Goal: Task Accomplishment & Management: Manage account settings

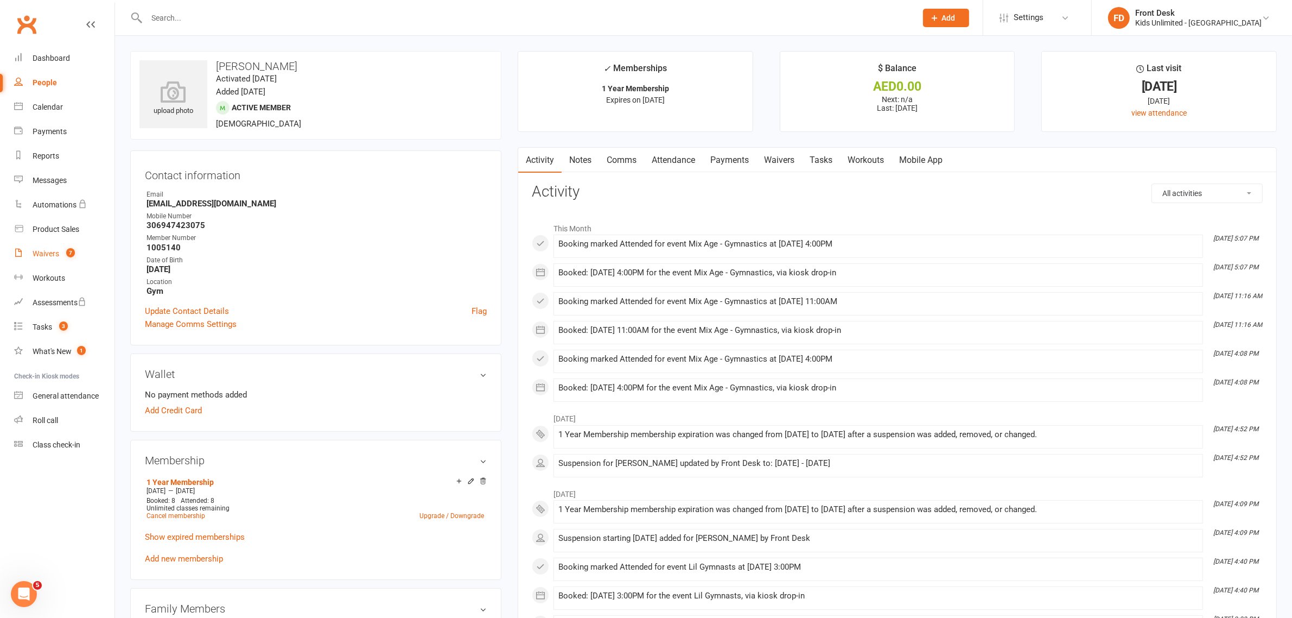
click at [50, 250] on div "Waivers" at bounding box center [46, 253] width 27 height 9
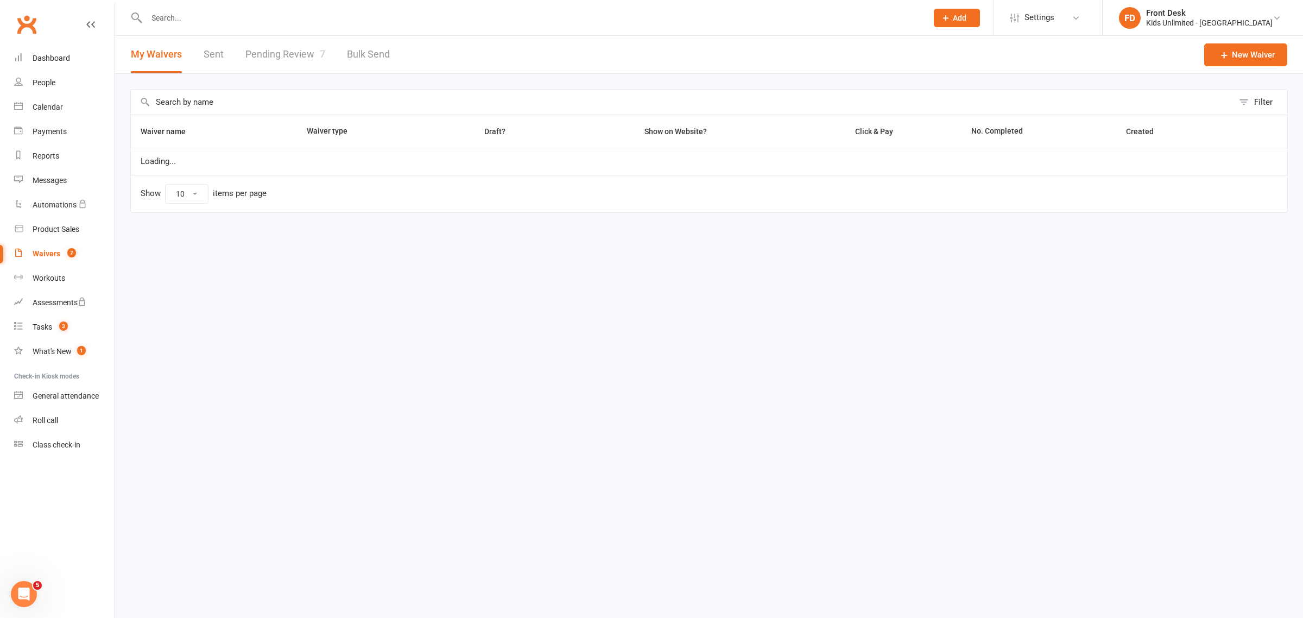
click at [272, 49] on link "Pending Review 7" at bounding box center [285, 54] width 80 height 37
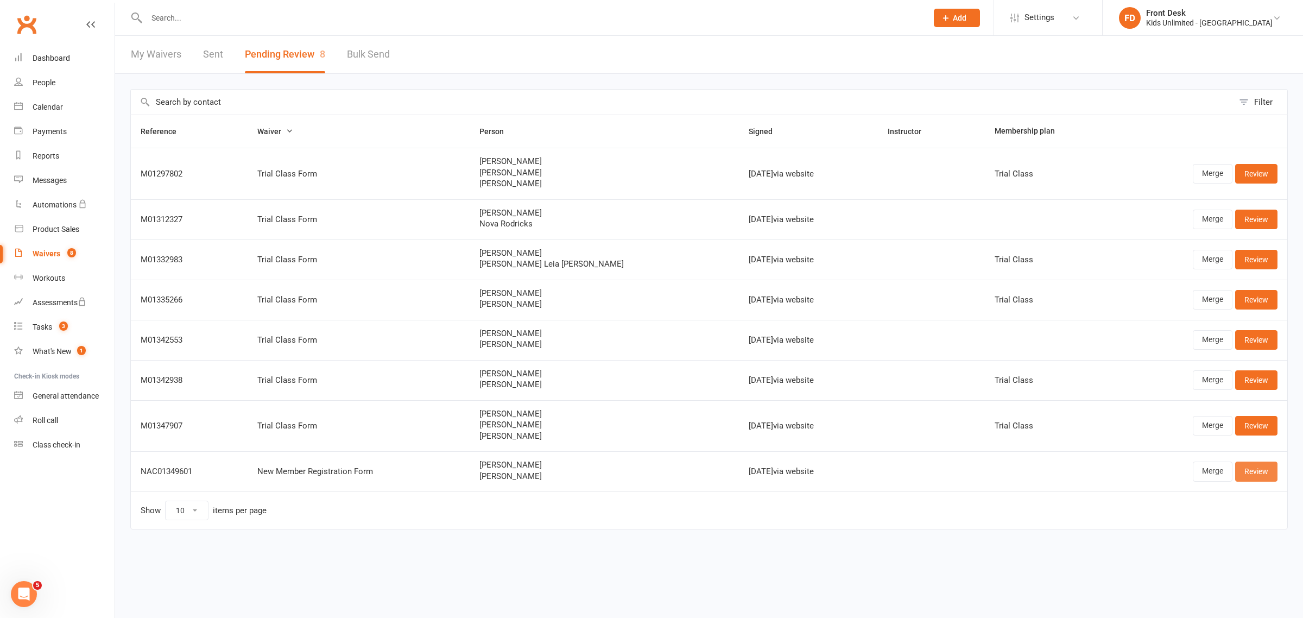
click at [1274, 472] on link "Review" at bounding box center [1256, 471] width 42 height 20
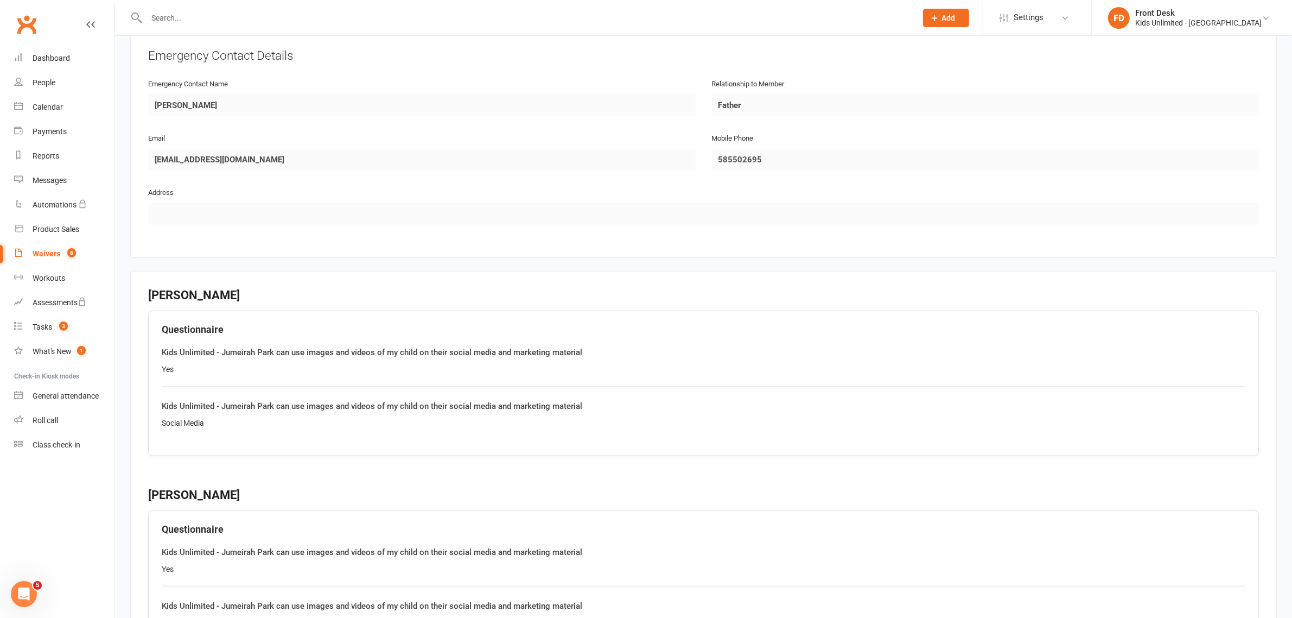
scroll to position [1200, 0]
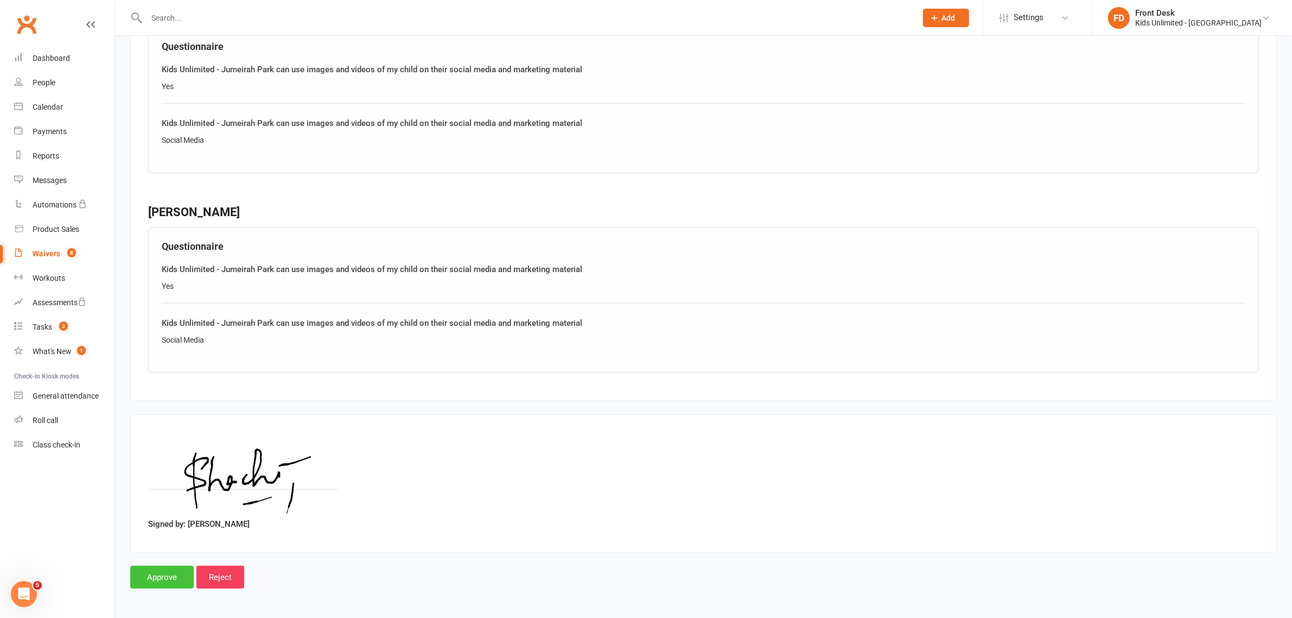
click at [160, 577] on input "Approve" at bounding box center [162, 577] width 64 height 23
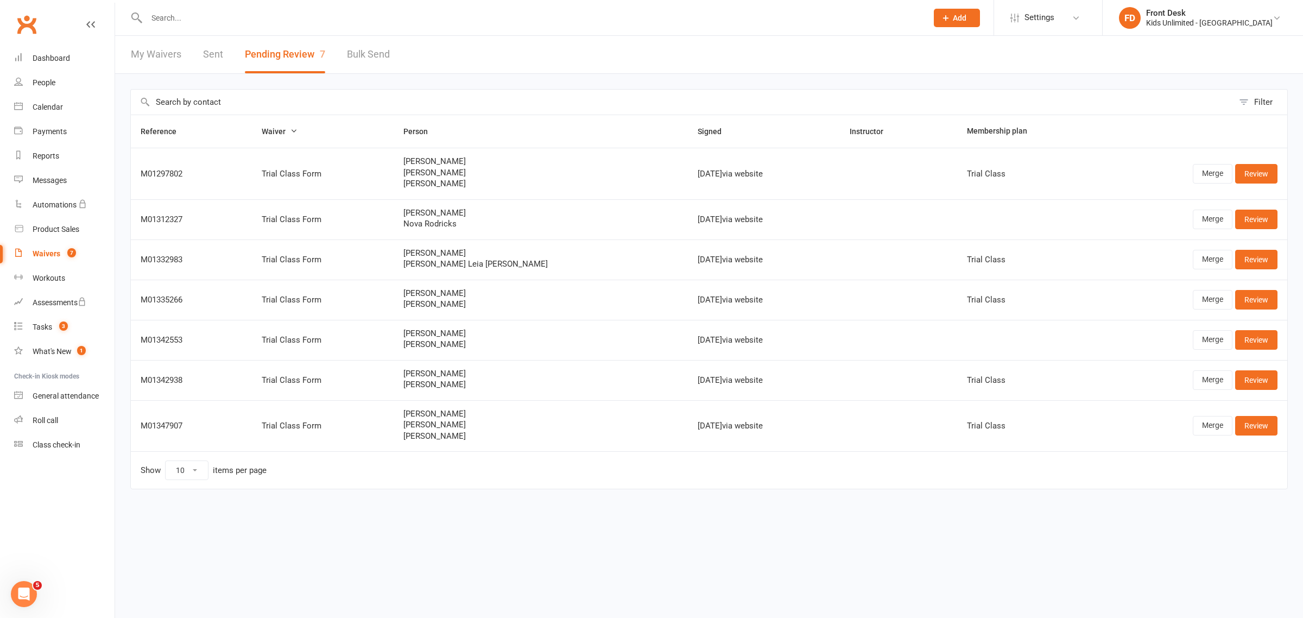
click at [156, 16] on input "text" at bounding box center [531, 17] width 776 height 15
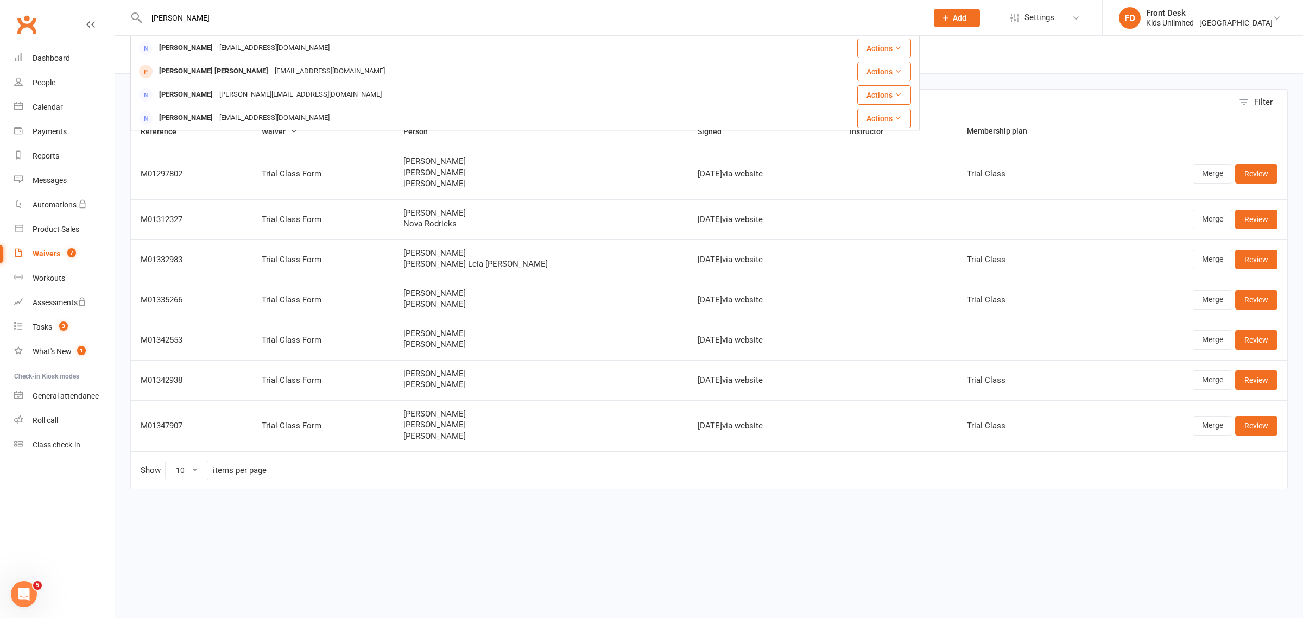
type input "[PERSON_NAME]"
click at [187, 45] on div "[PERSON_NAME]" at bounding box center [186, 48] width 60 height 16
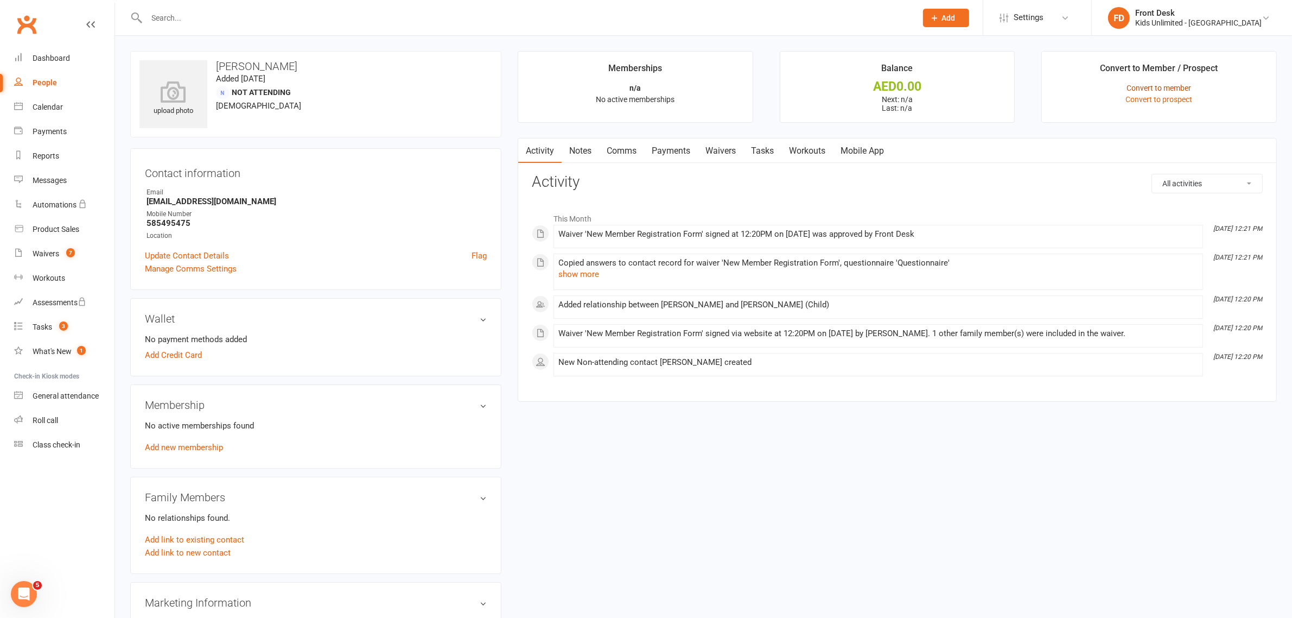
click at [1141, 88] on link "Convert to member" at bounding box center [1159, 88] width 65 height 9
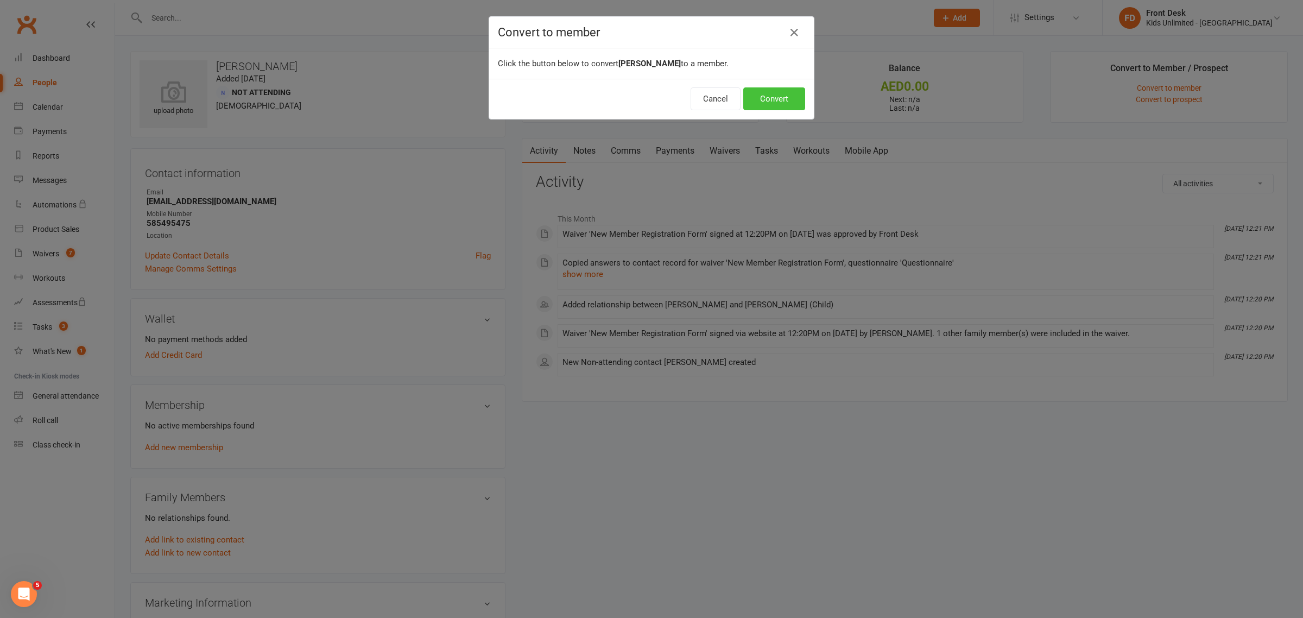
click at [767, 102] on button "Convert" at bounding box center [774, 98] width 62 height 23
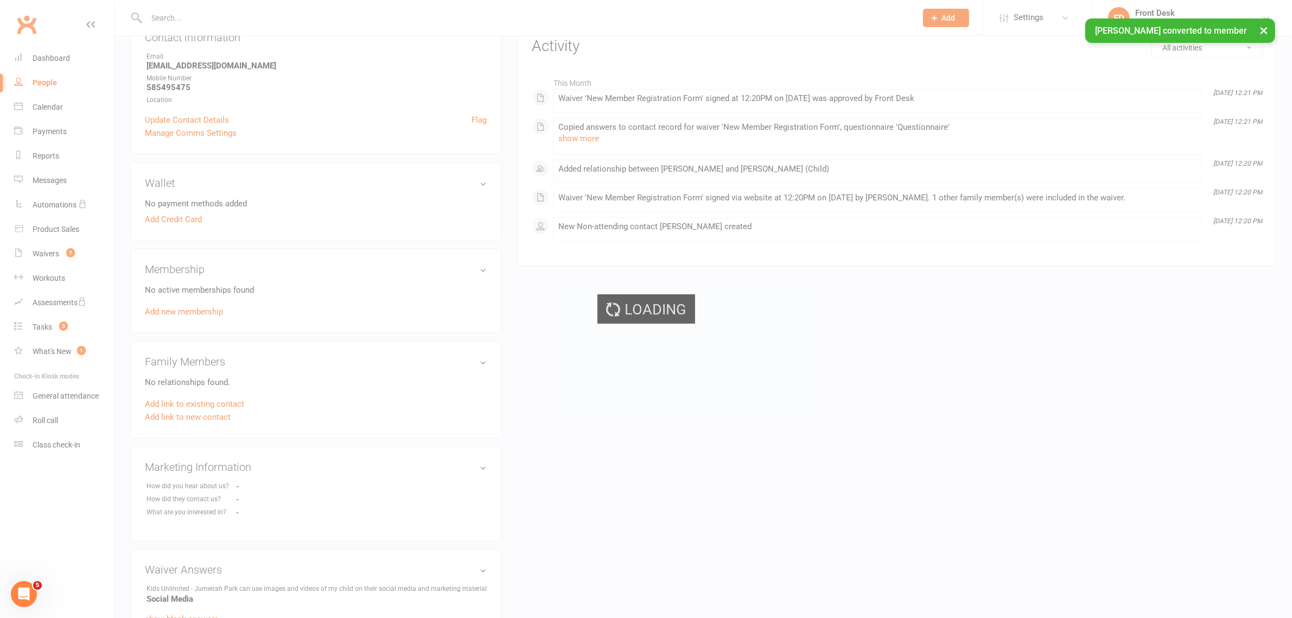
scroll to position [204, 0]
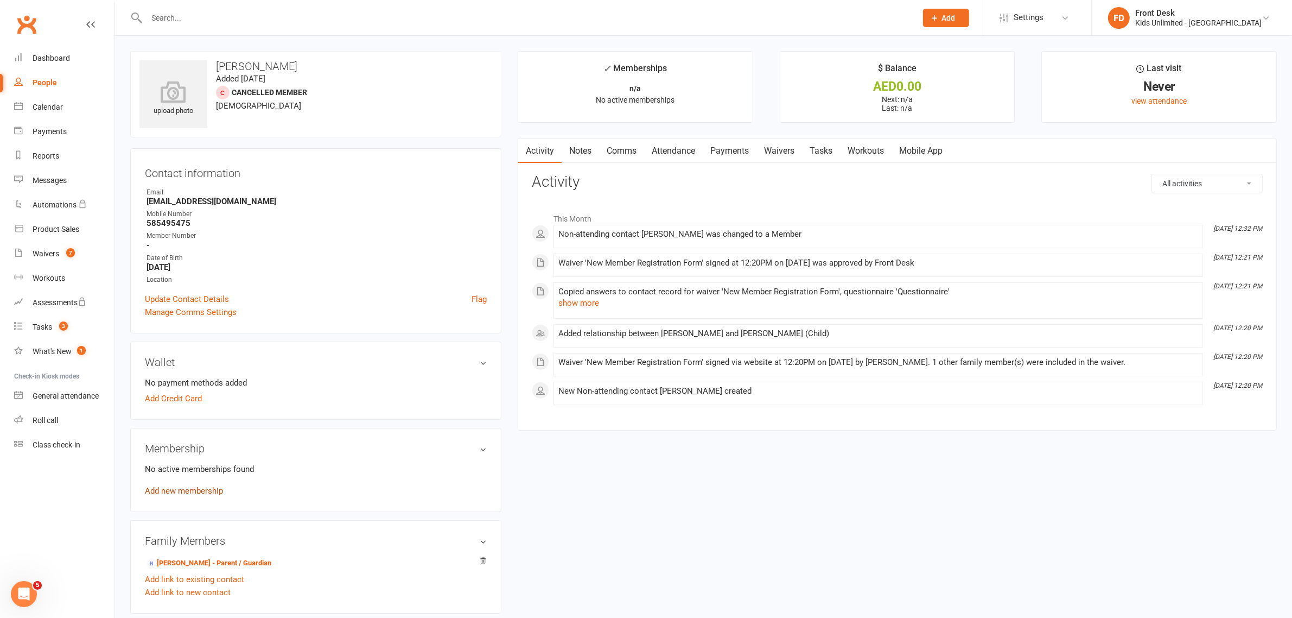
click at [195, 492] on link "Add new membership" at bounding box center [184, 491] width 78 height 10
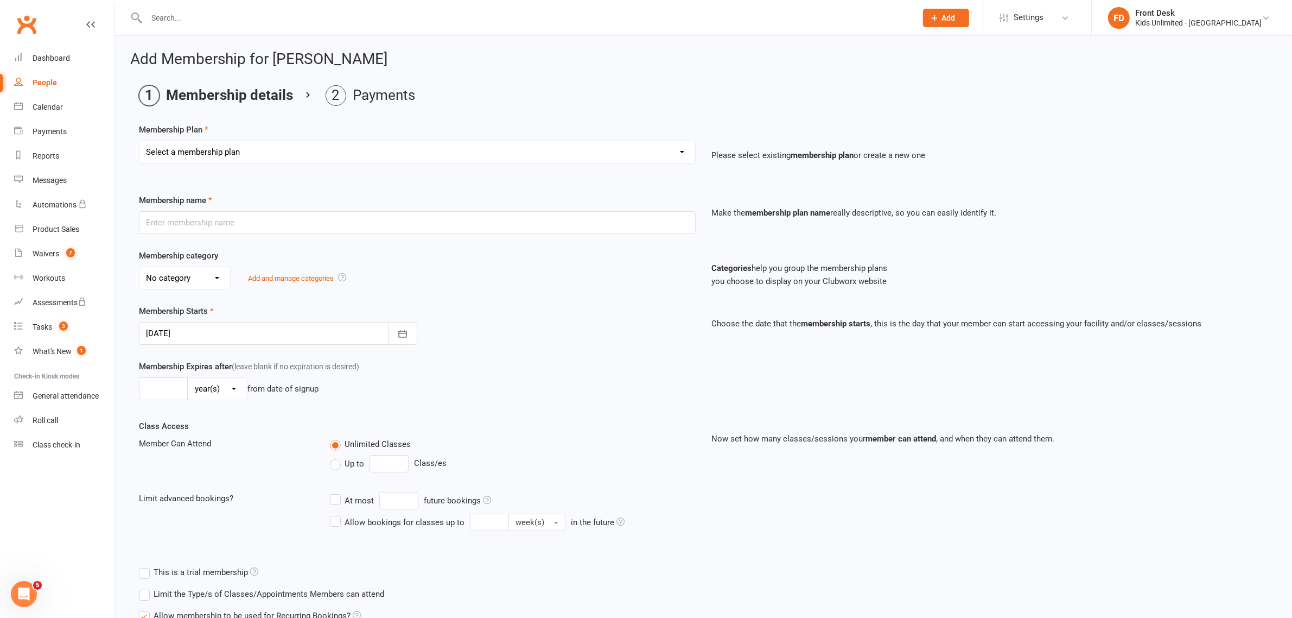
click at [366, 152] on select "Select a membership plan Create new Membership Plan Active Play - Free 1/2 Hour…" at bounding box center [417, 152] width 556 height 22
select select "18"
click at [139, 141] on select "Select a membership plan Create new Membership Plan Active Play - Free 1/2 Hour…" at bounding box center [417, 152] width 556 height 22
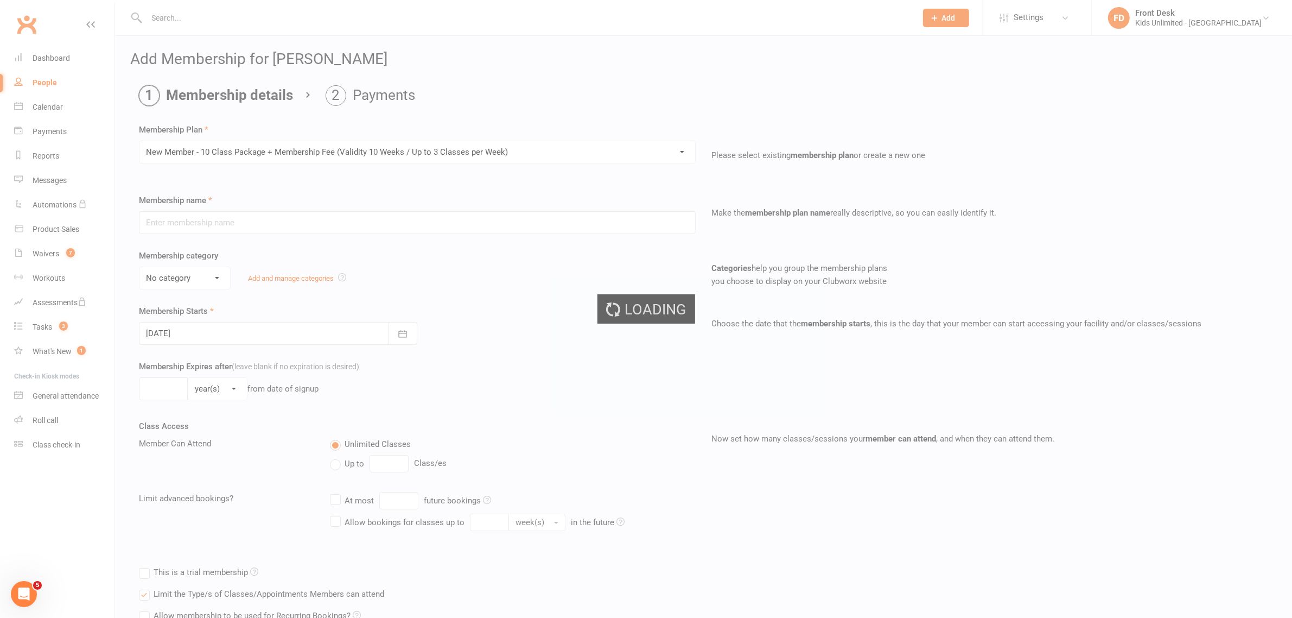
type input "New Member - 10 Class Package + Membership Fee (Validity 10 Weeks / Up to 3 Cla…"
select select "3"
type input "15"
select select "1"
type input "10"
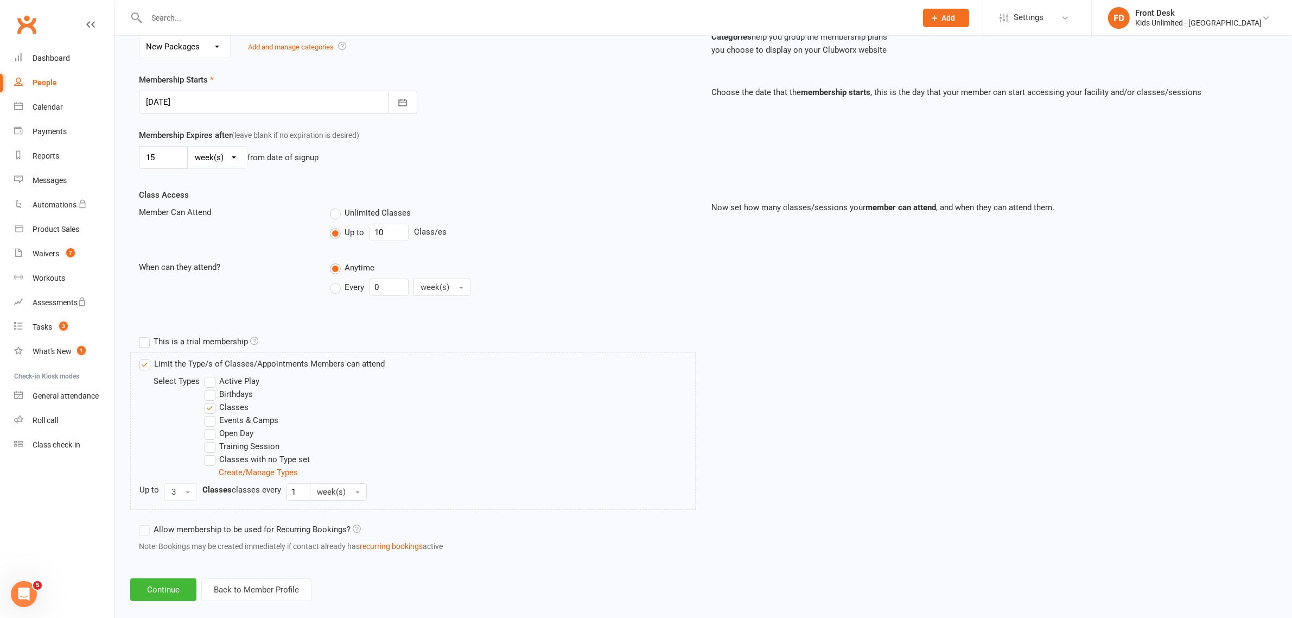
scroll to position [246, 0]
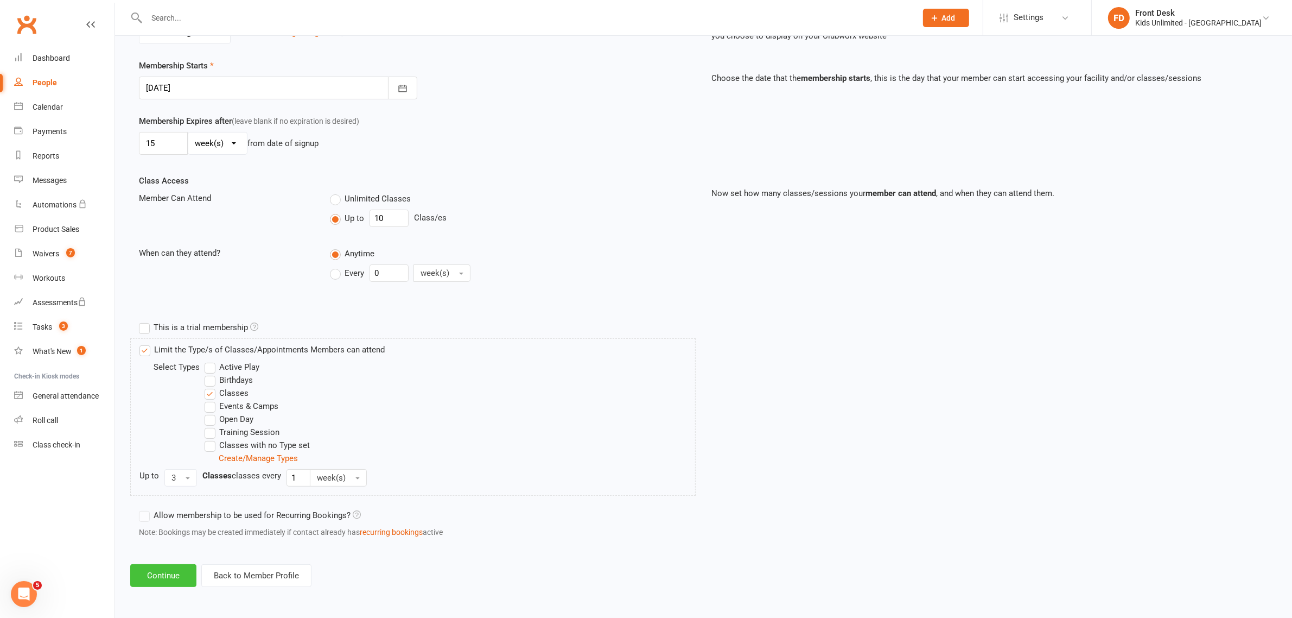
click at [158, 573] on button "Continue" at bounding box center [163, 575] width 66 height 23
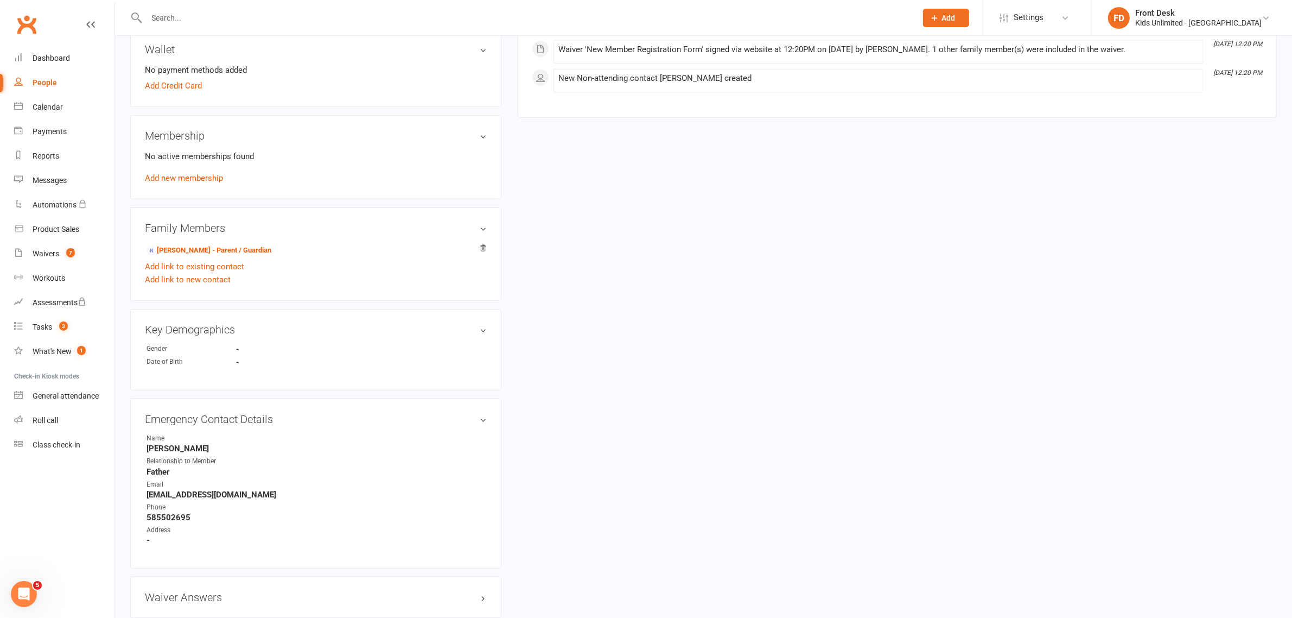
scroll to position [271, 0]
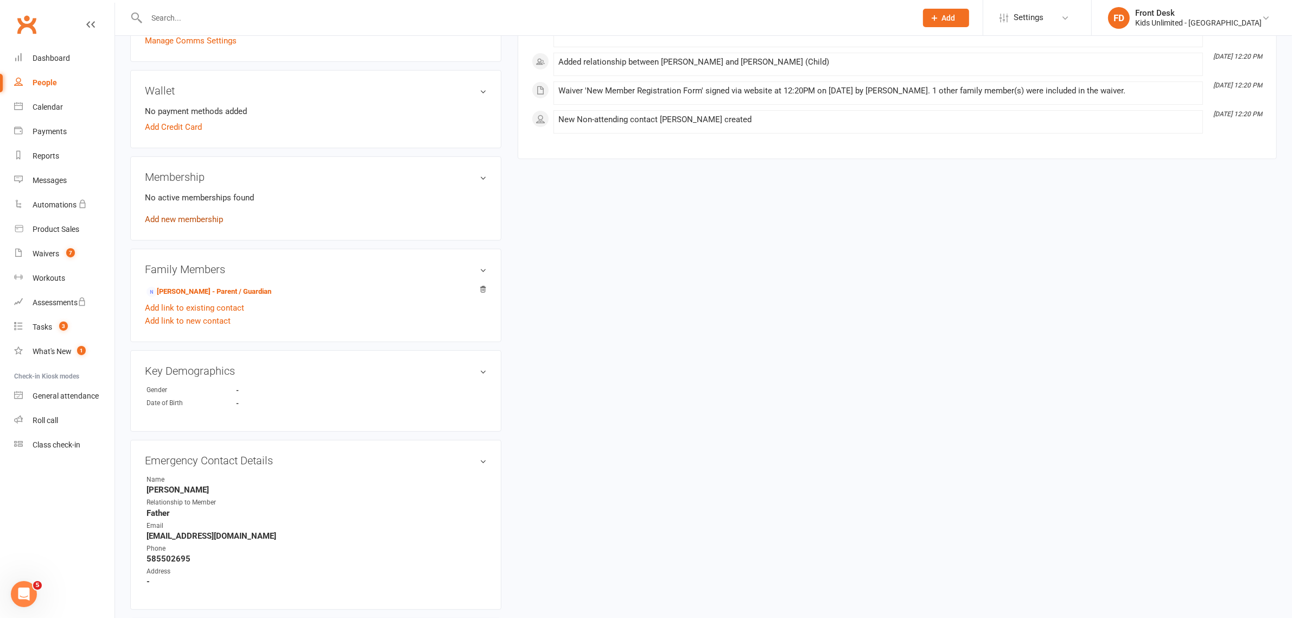
click at [167, 218] on link "Add new membership" at bounding box center [184, 219] width 78 height 10
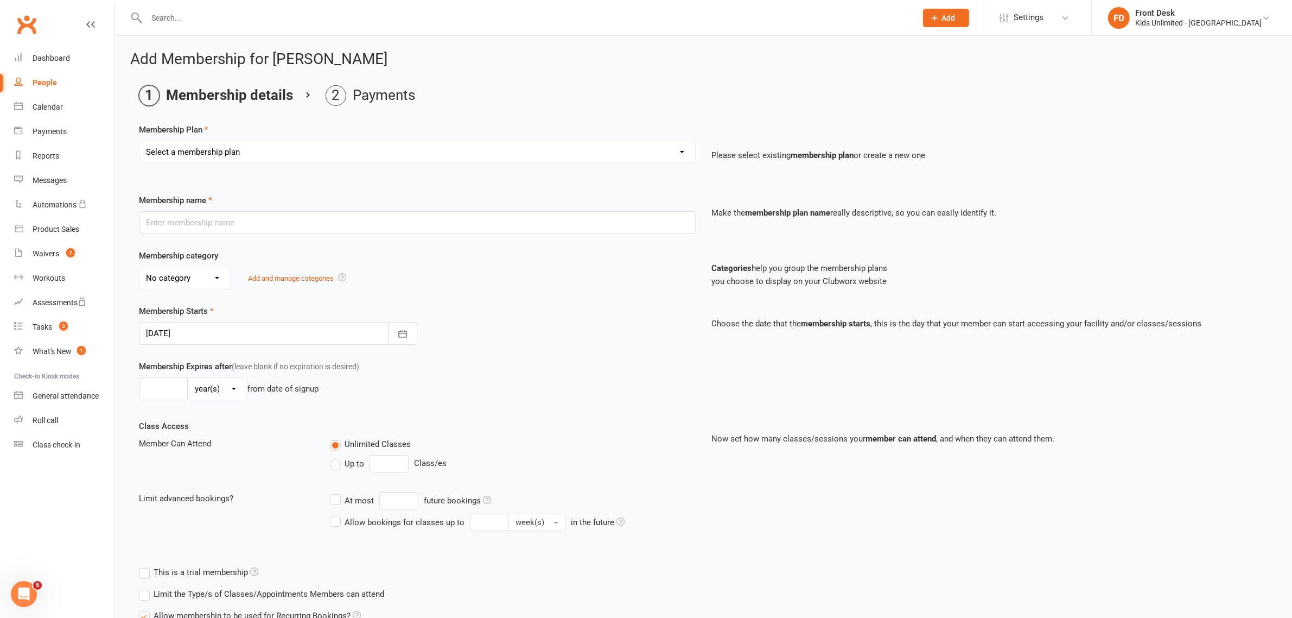
click at [343, 154] on select "Select a membership plan Create new Membership Plan Active Play - Free 1/2 Hour…" at bounding box center [417, 152] width 556 height 22
select select "17"
click at [139, 141] on select "Select a membership plan Create new Membership Plan Active Play - Free 1/2 Hour…" at bounding box center [417, 152] width 556 height 22
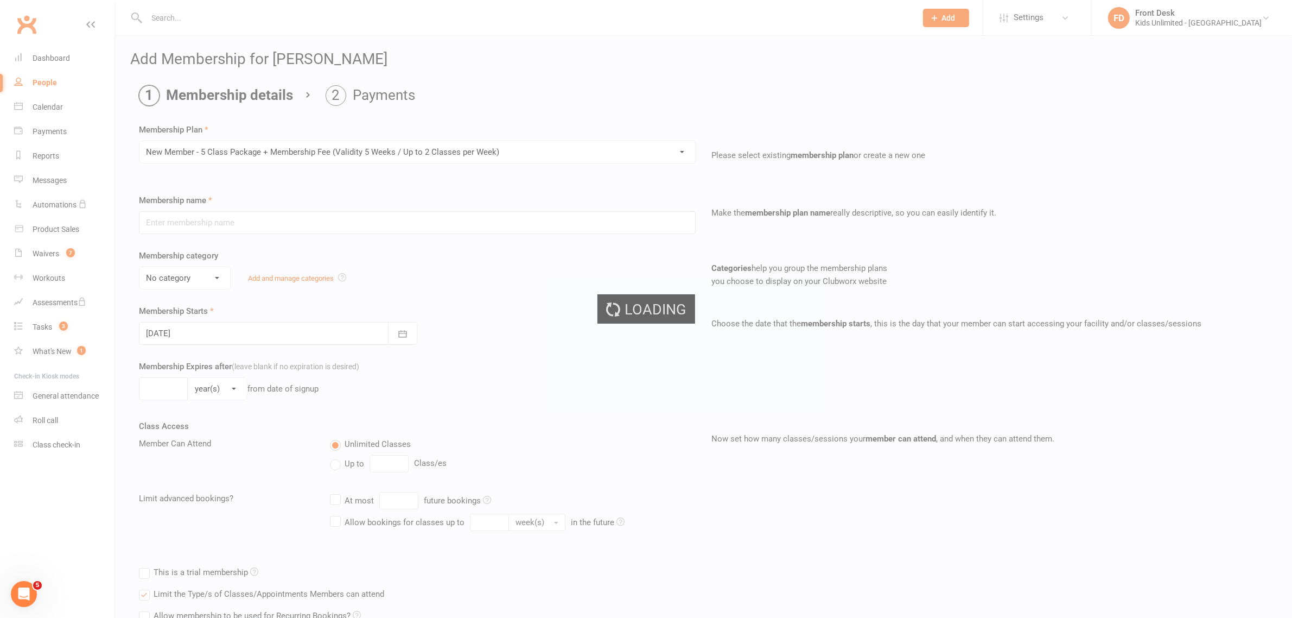
type input "New Member - 5 Class Package + Membership Fee (Validity 5 Weeks / Up to 2 Class…"
select select "3"
type input "5"
select select "1"
type input "5"
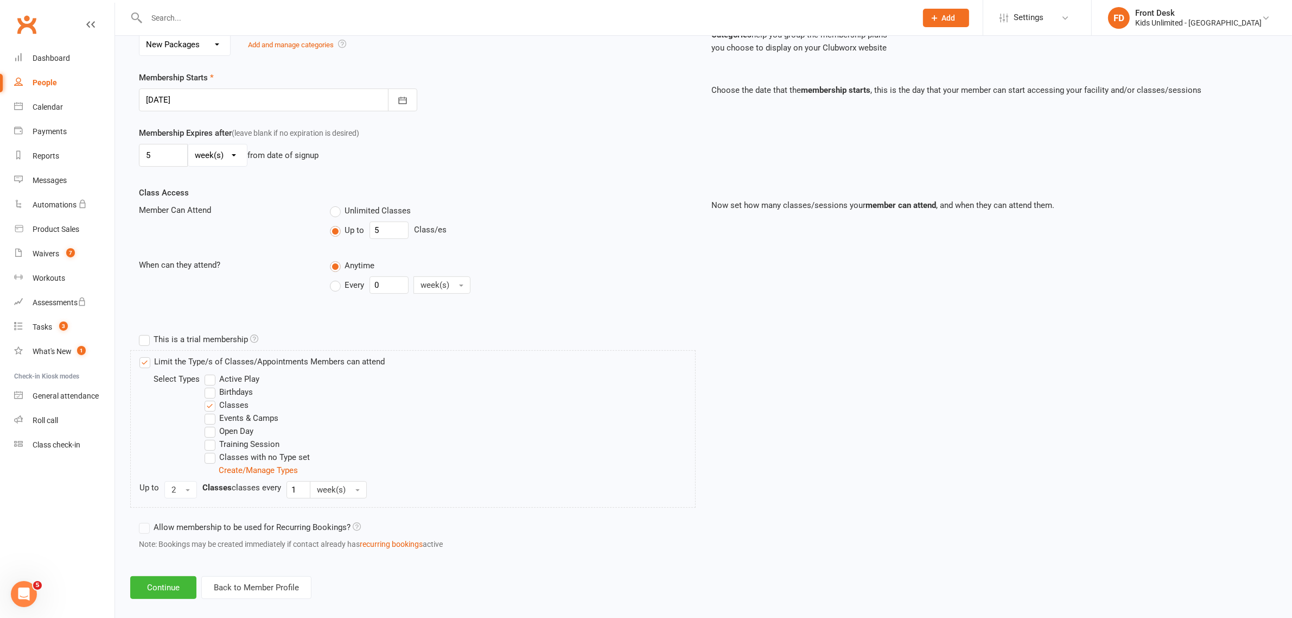
scroll to position [246, 0]
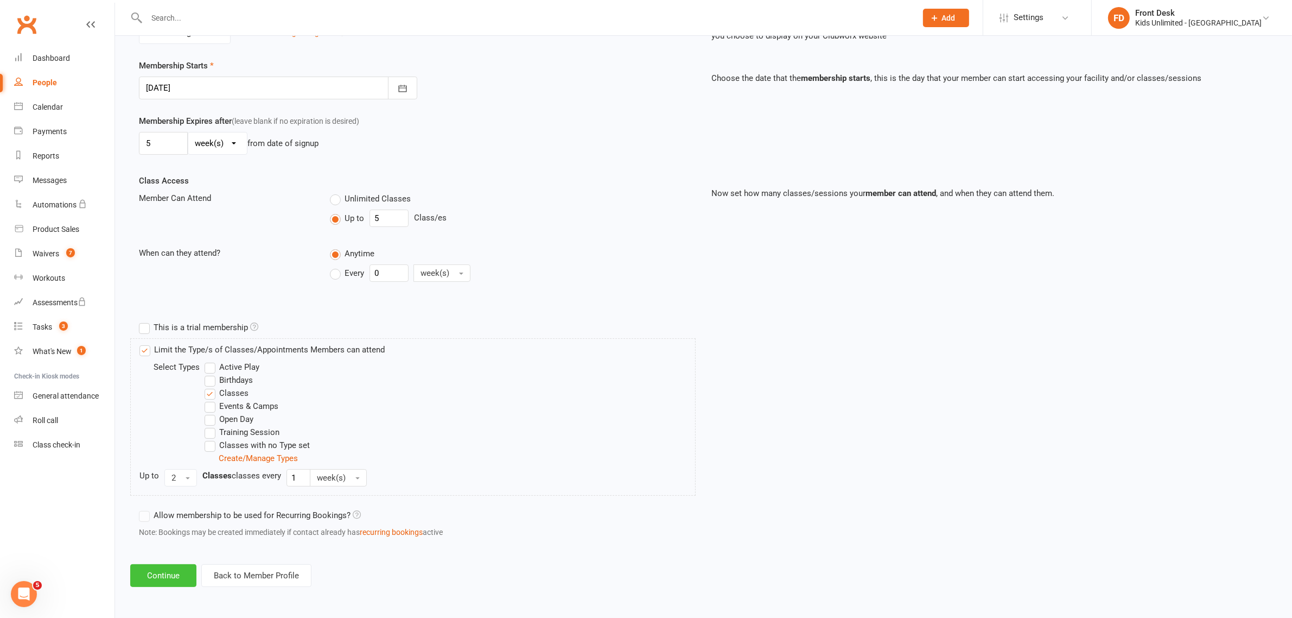
click at [185, 573] on button "Continue" at bounding box center [163, 575] width 66 height 23
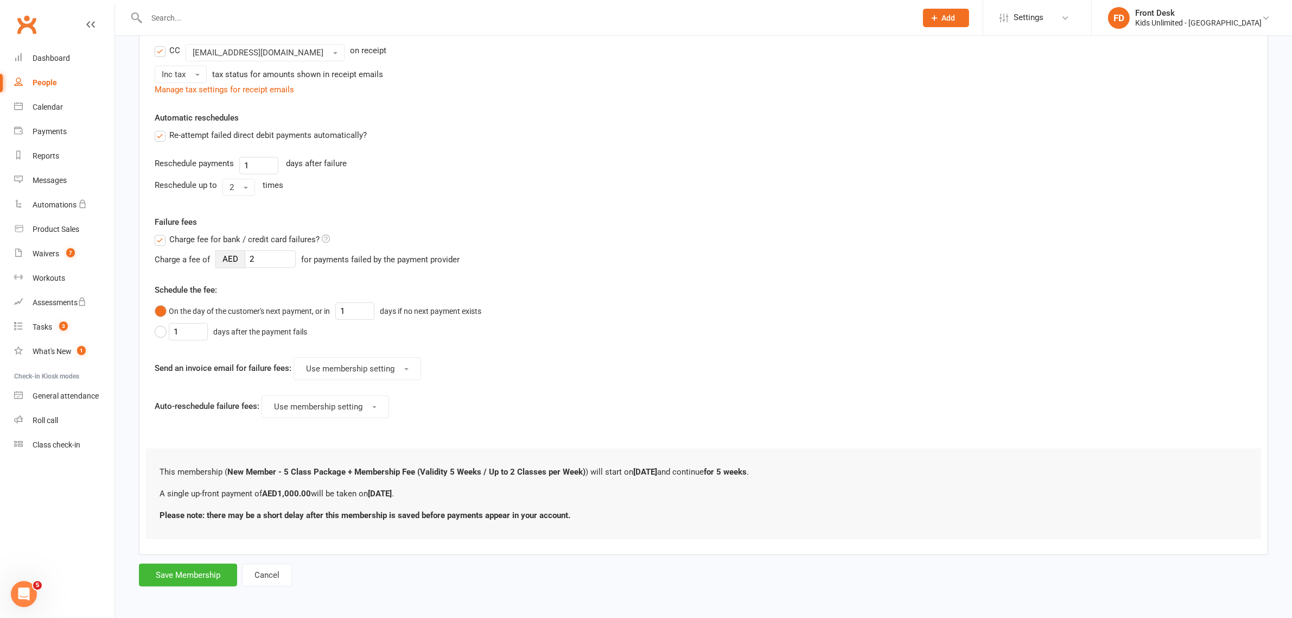
scroll to position [0, 0]
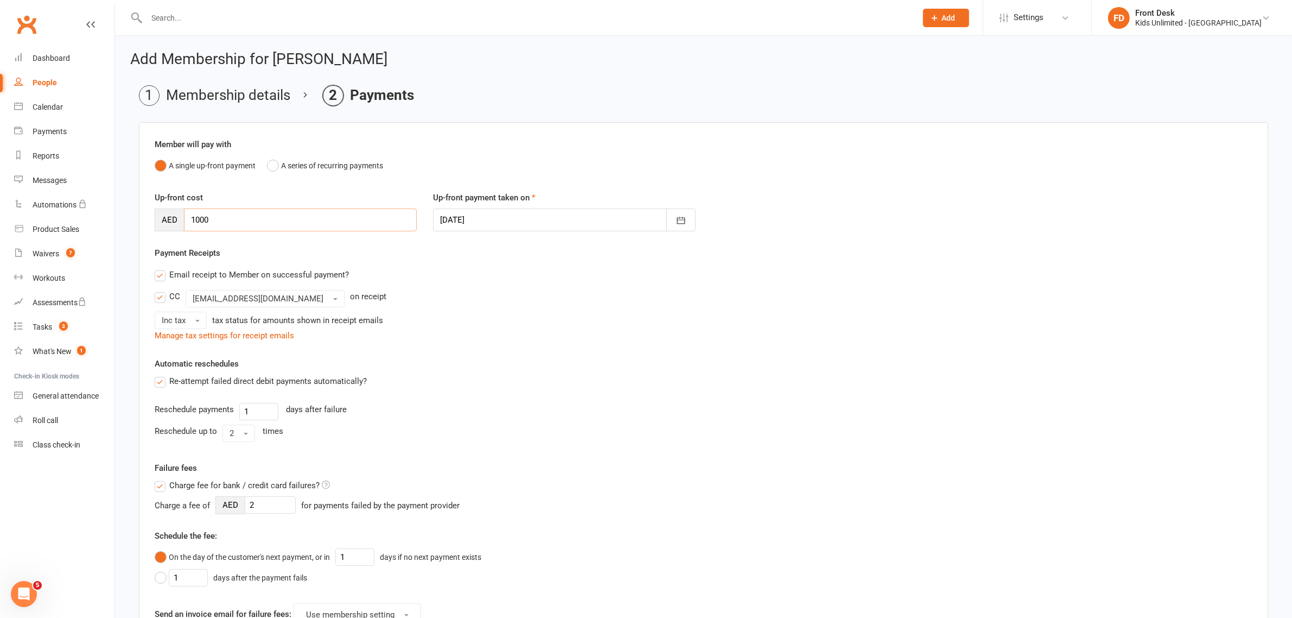
drag, startPoint x: 326, startPoint y: 223, endPoint x: 161, endPoint y: 223, distance: 165.0
click at [161, 223] on div "AED 1000" at bounding box center [286, 219] width 262 height 23
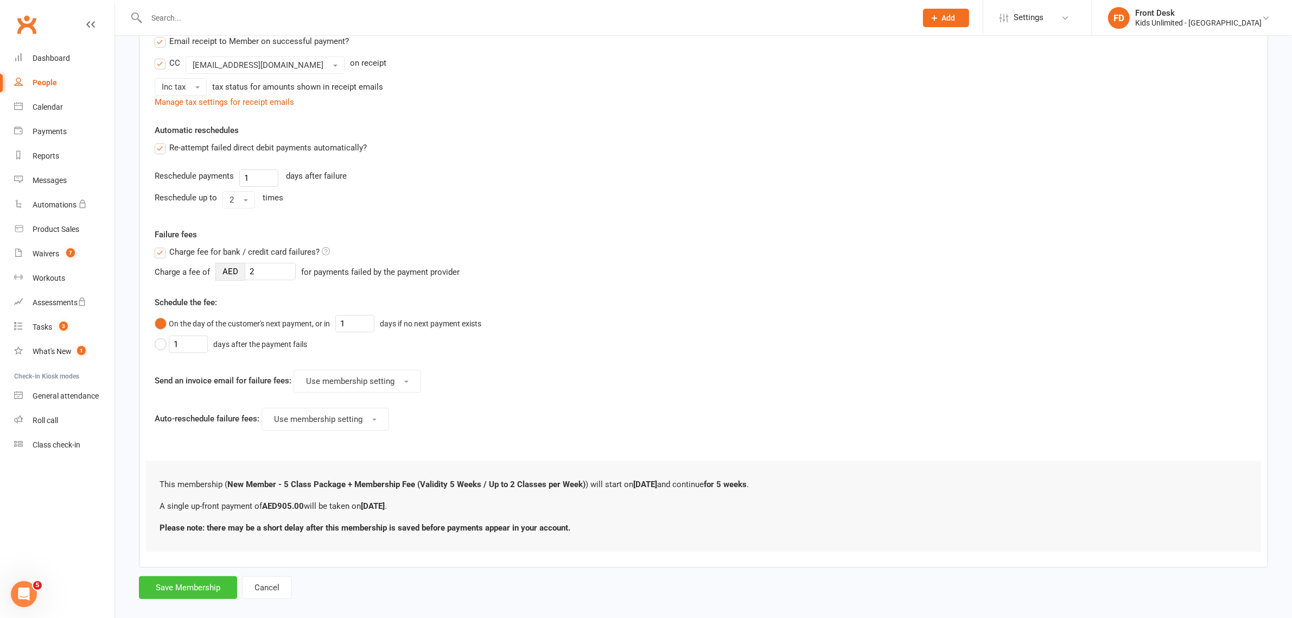
scroll to position [250, 0]
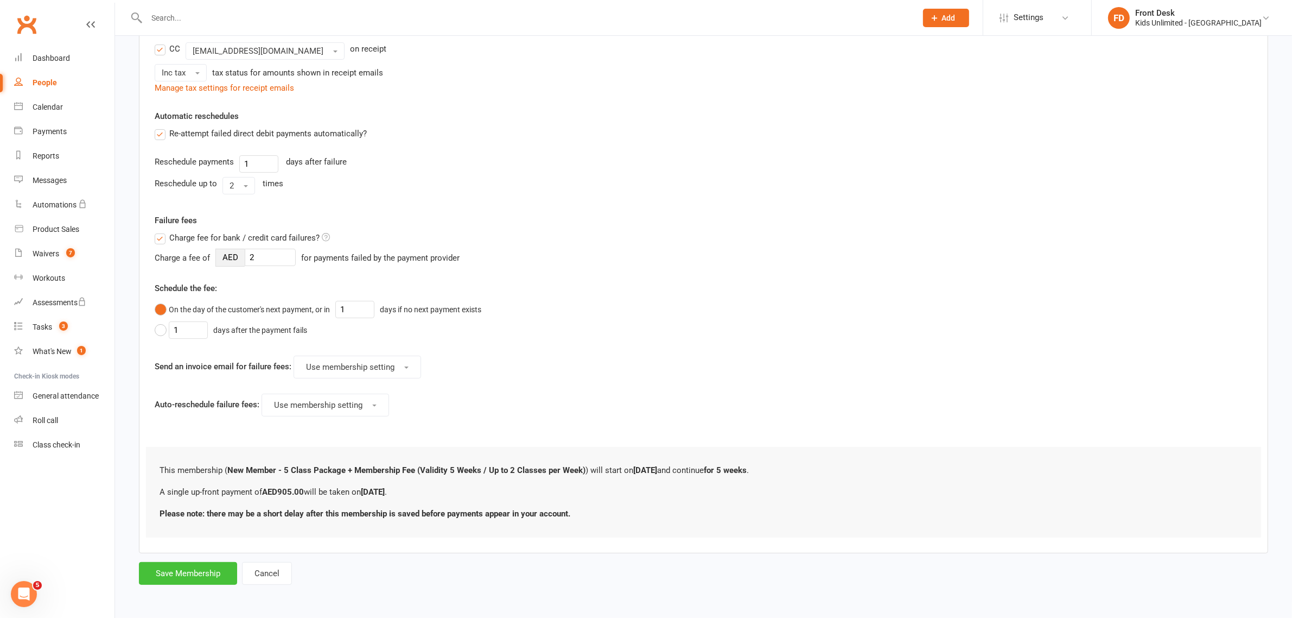
type input "905"
click at [196, 575] on button "Save Membership" at bounding box center [188, 573] width 98 height 23
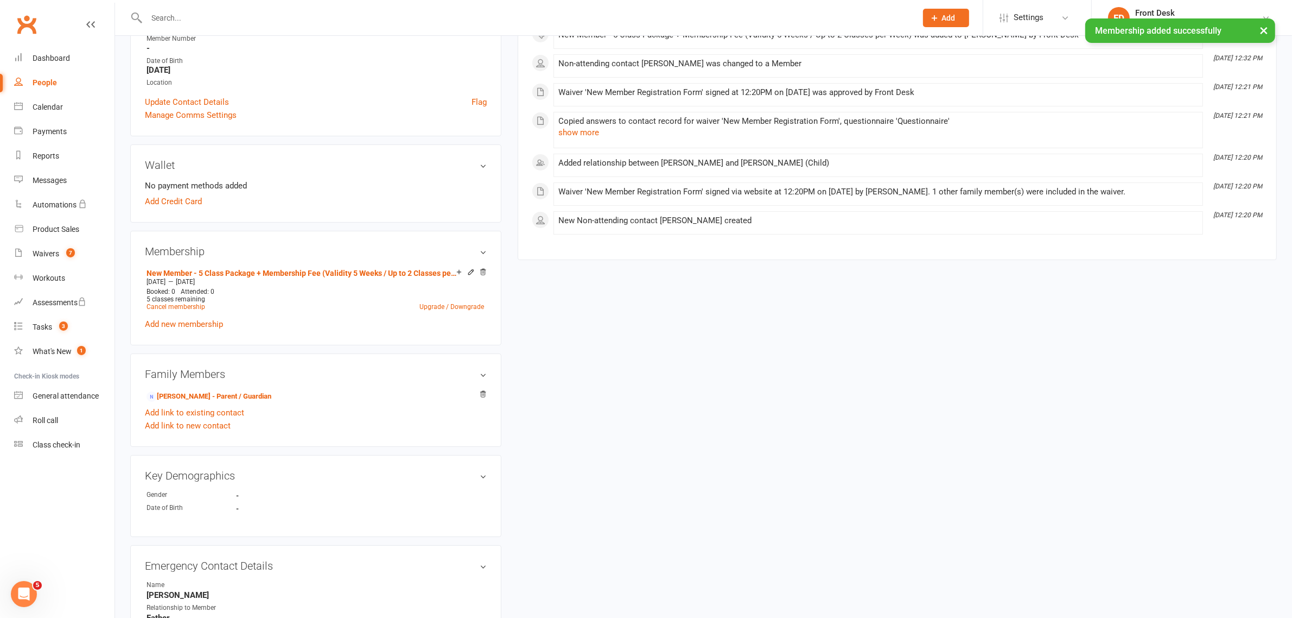
scroll to position [271, 0]
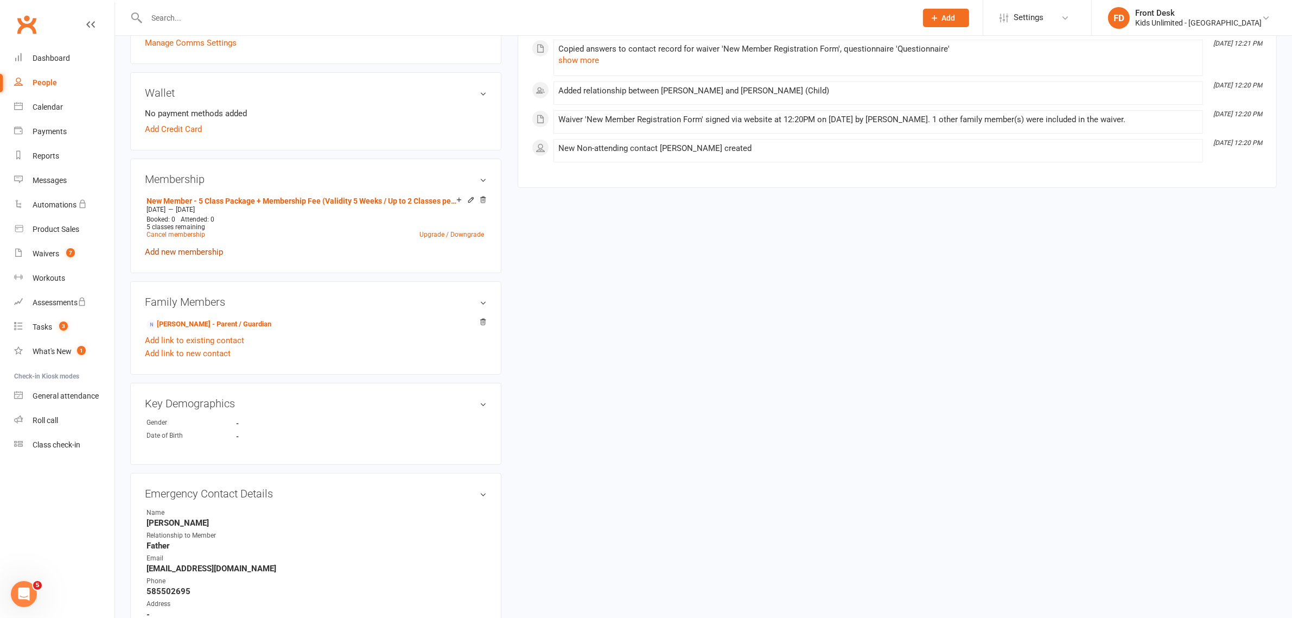
click at [195, 253] on link "Add new membership" at bounding box center [184, 252] width 78 height 10
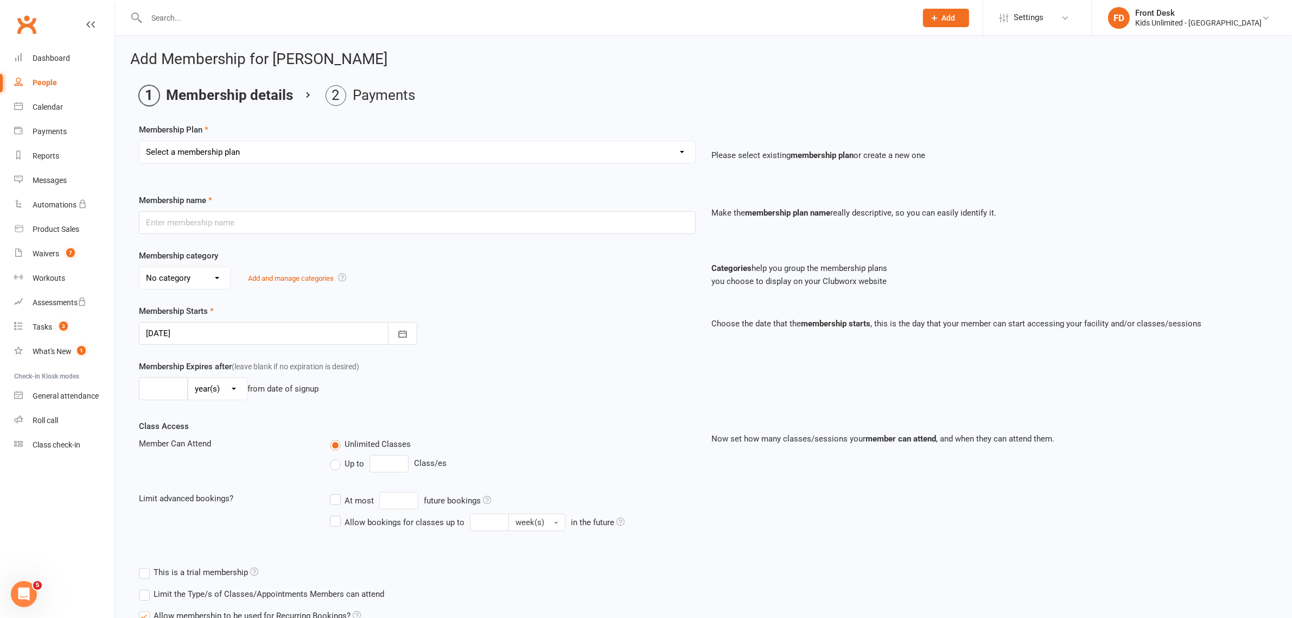
click at [251, 155] on select "Select a membership plan Create new Membership Plan Active Play - Free 1/2 Hour…" at bounding box center [417, 152] width 556 height 22
select select "7"
click at [139, 141] on select "Select a membership plan Create new Membership Plan Active Play - Free 1/2 Hour…" at bounding box center [417, 152] width 556 height 22
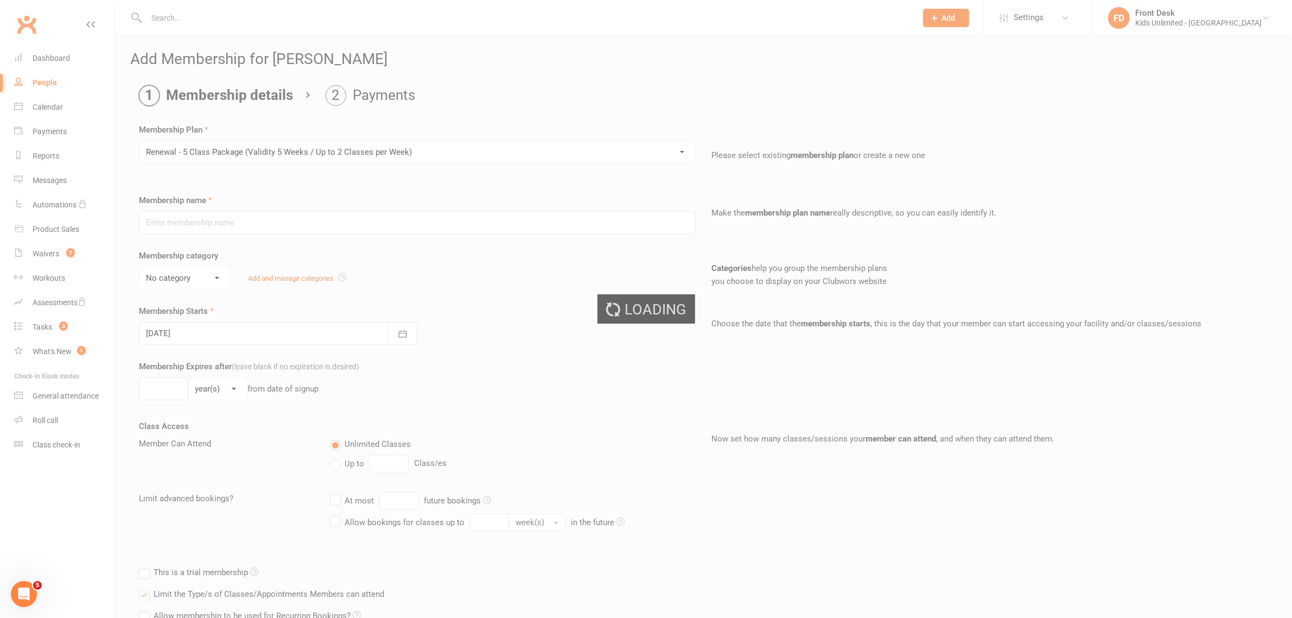
type input "Renewal - 5 Class Package (Validity 5 Weeks / Up to 2 Classes per Week)"
select select "6"
type input "5"
select select "1"
type input "5"
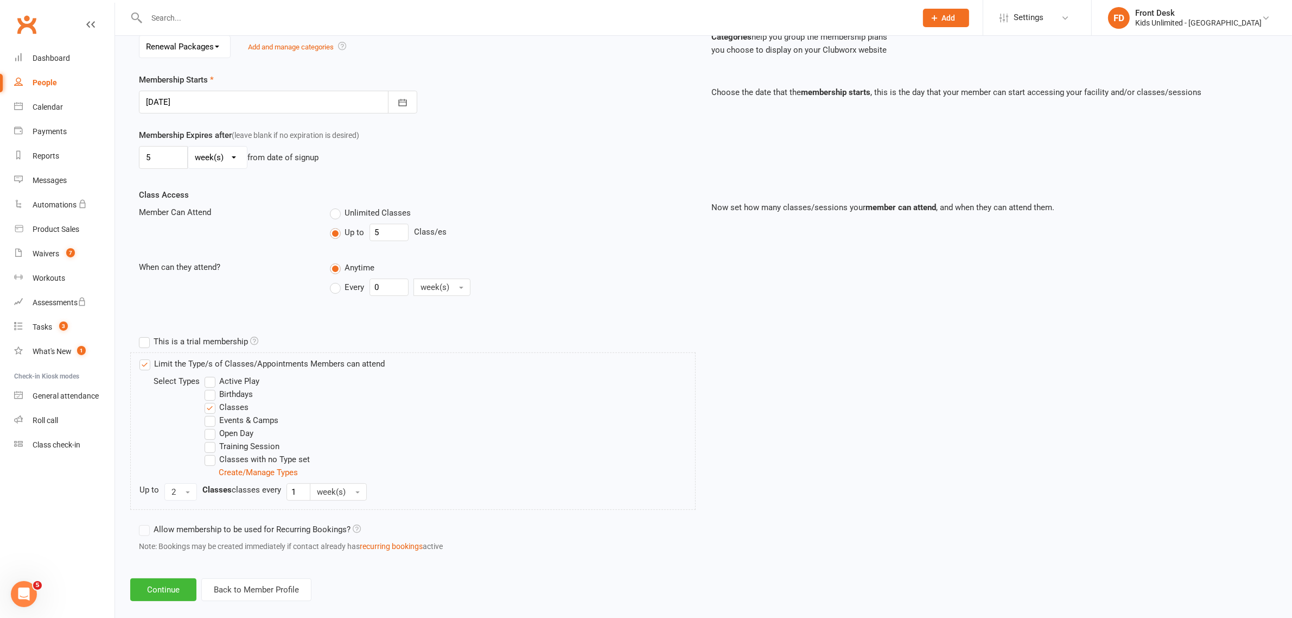
scroll to position [246, 0]
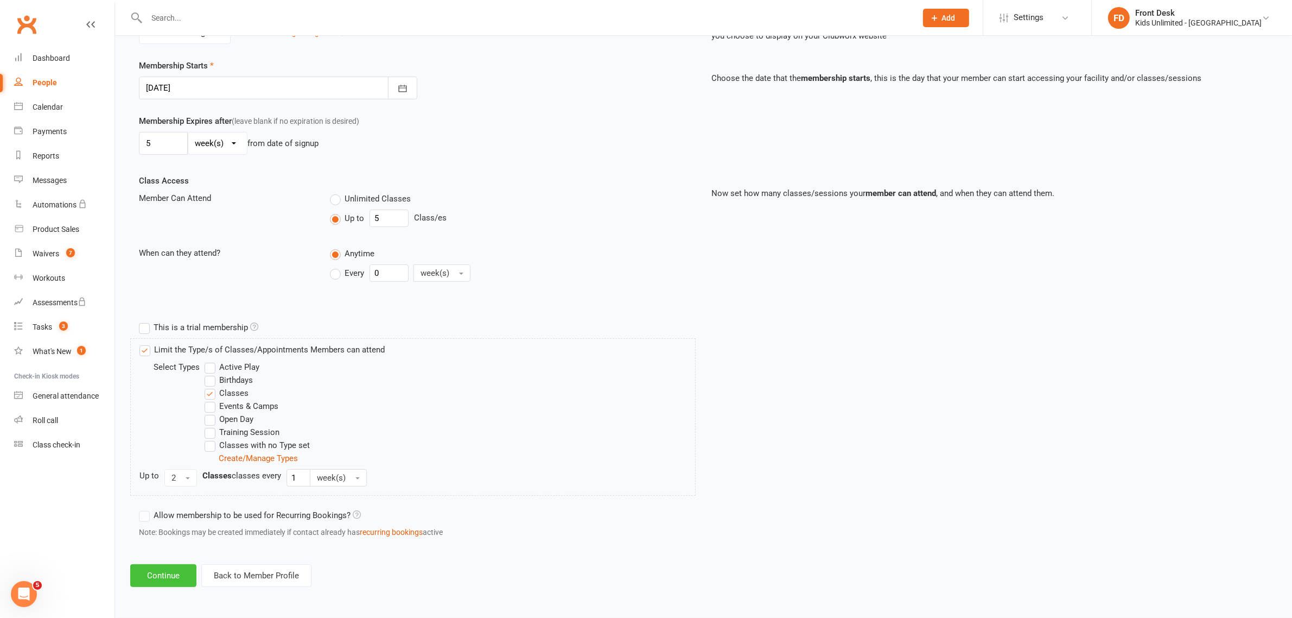
click at [177, 577] on button "Continue" at bounding box center [163, 575] width 66 height 23
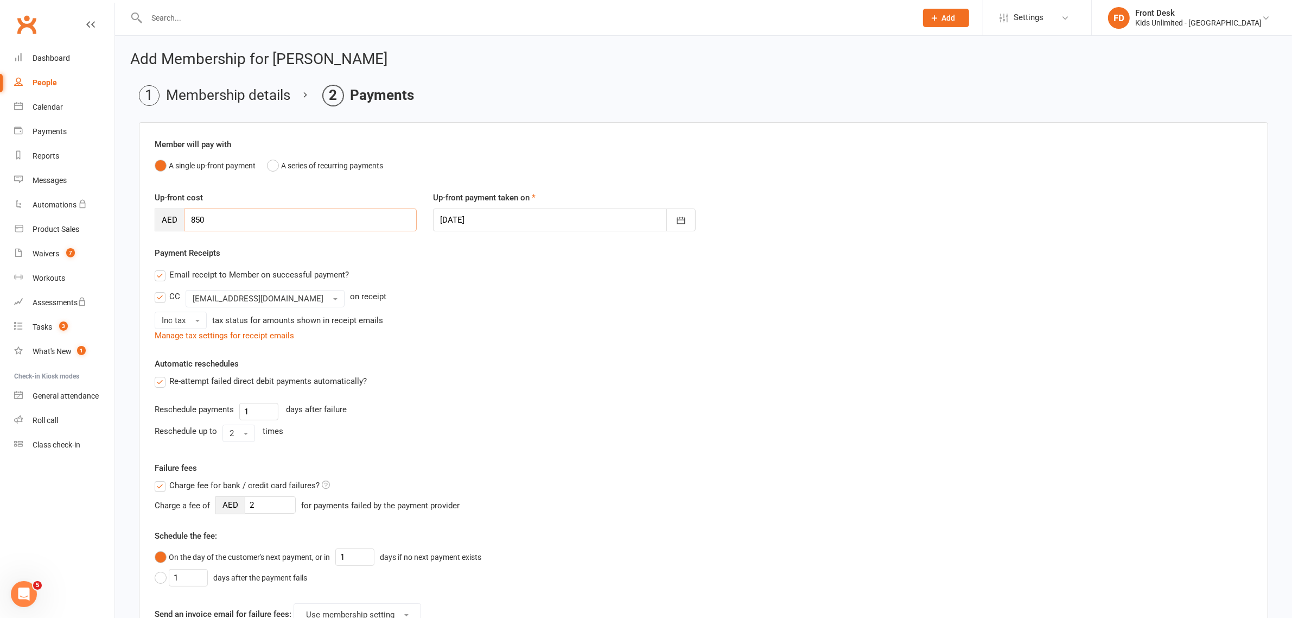
drag, startPoint x: 237, startPoint y: 211, endPoint x: 115, endPoint y: 216, distance: 122.8
click at [115, 216] on ui-view "Prospect Member Non-attending contact Class / event Appointment Task Membership…" at bounding box center [646, 426] width 1292 height 847
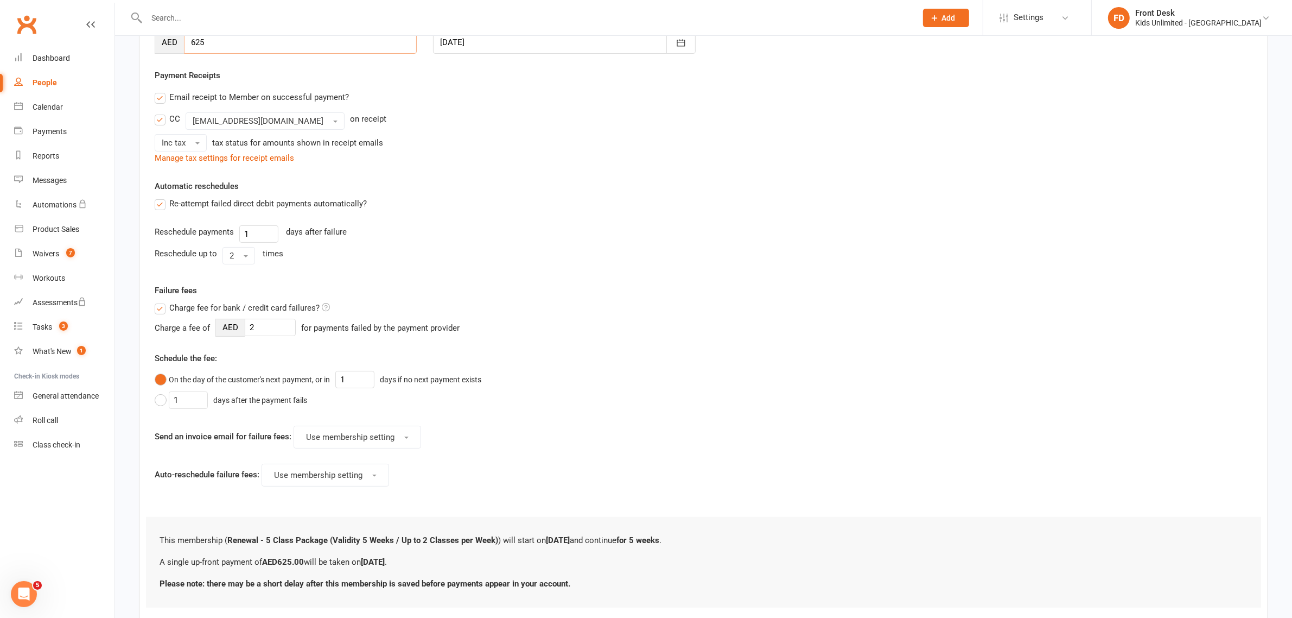
scroll to position [250, 0]
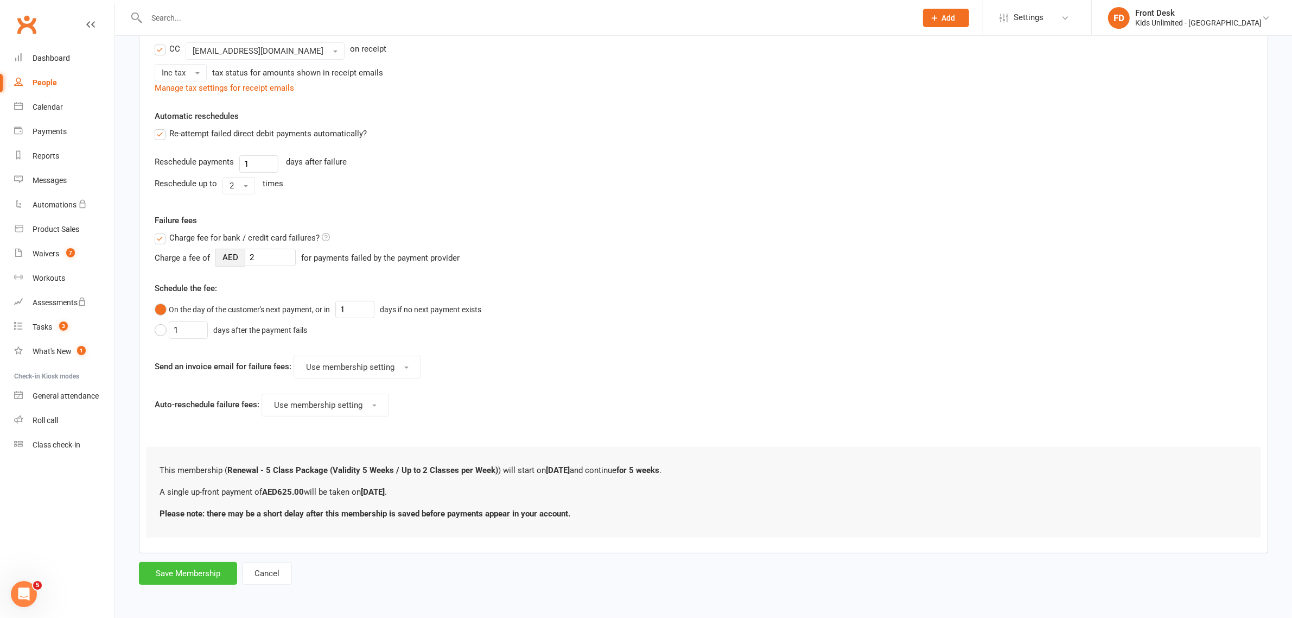
type input "625"
click at [205, 579] on button "Save Membership" at bounding box center [188, 573] width 98 height 23
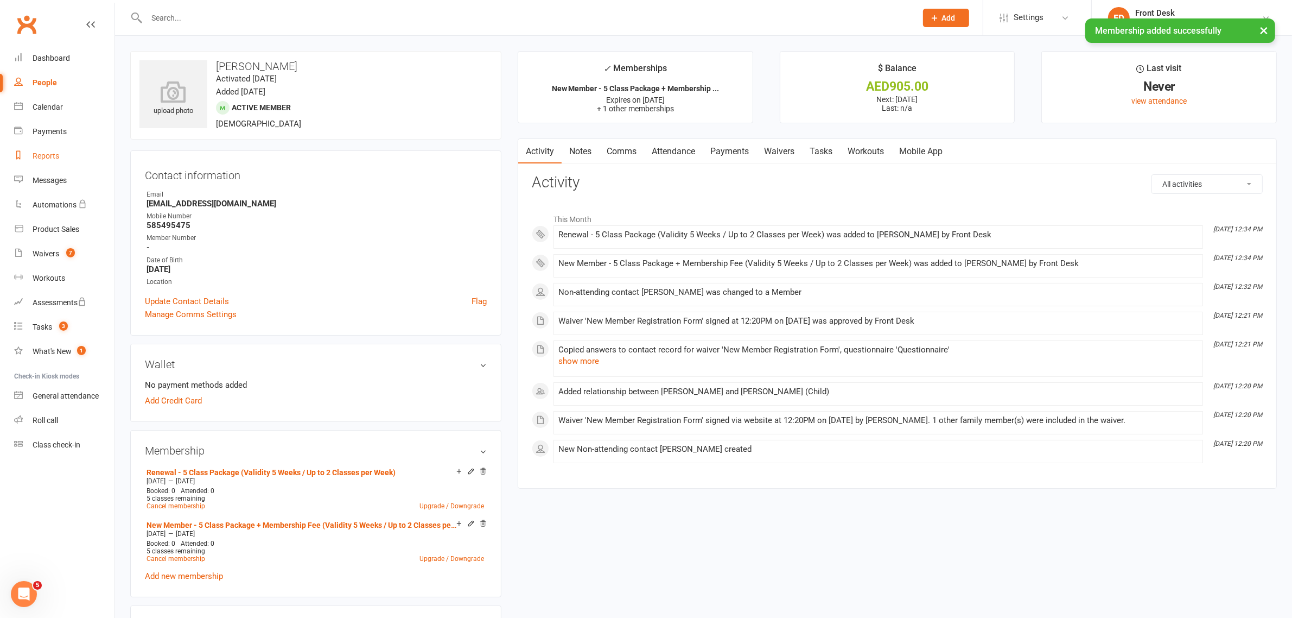
click at [52, 151] on div "Reports" at bounding box center [46, 155] width 27 height 9
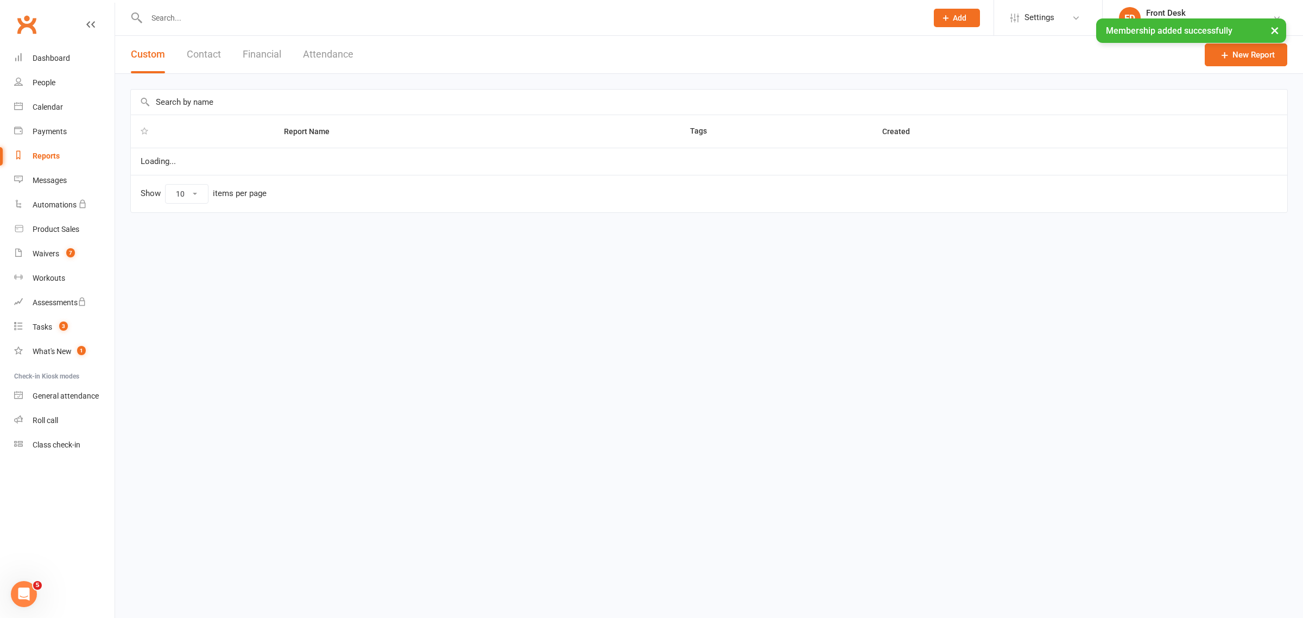
select select "100"
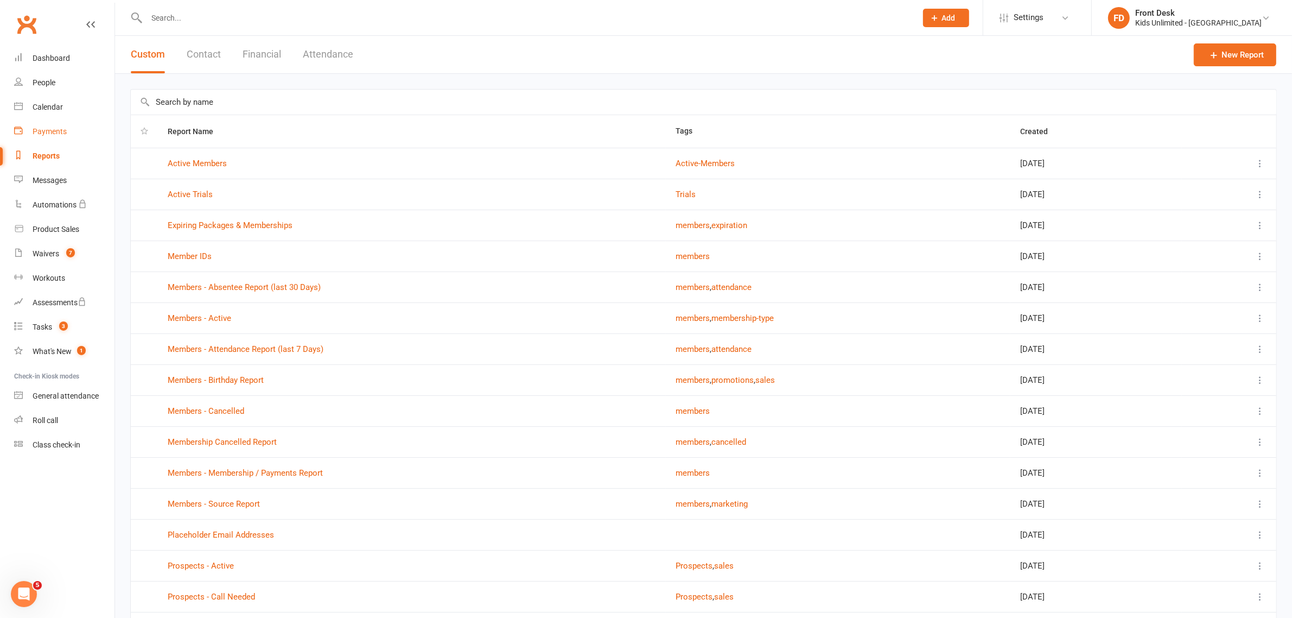
drag, startPoint x: 44, startPoint y: 134, endPoint x: 68, endPoint y: 142, distance: 25.7
click at [45, 134] on div "Payments" at bounding box center [50, 131] width 34 height 9
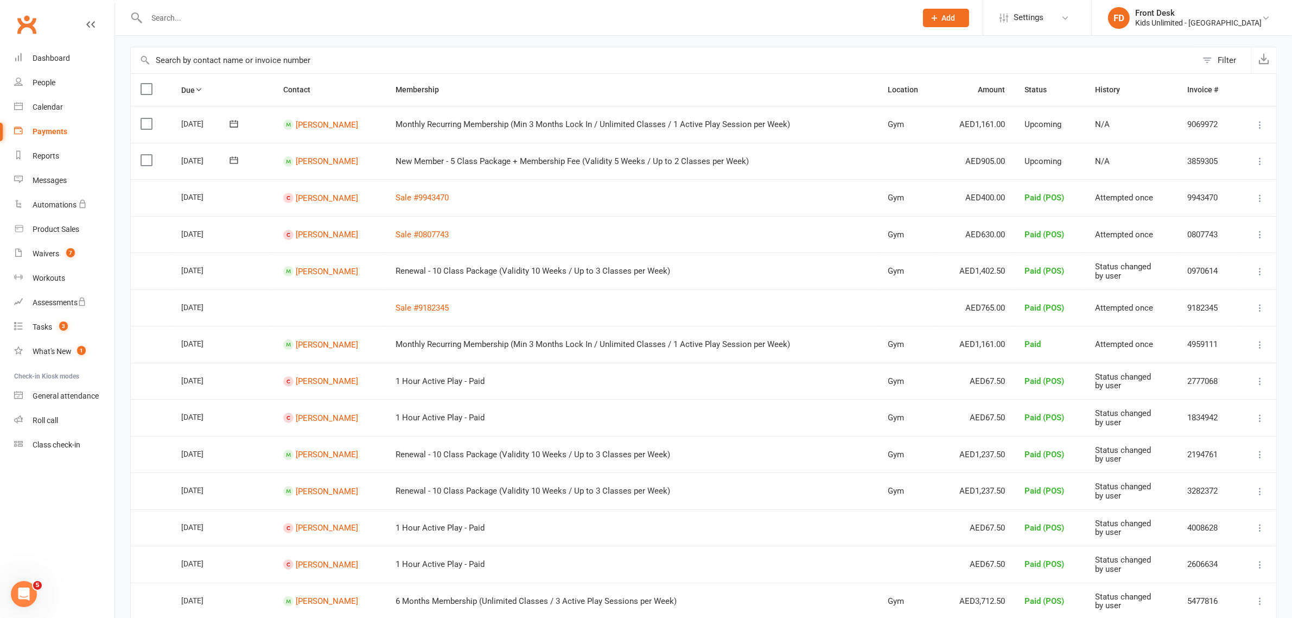
scroll to position [68, 0]
drag, startPoint x: 144, startPoint y: 161, endPoint x: 152, endPoint y: 162, distance: 7.6
click at [144, 161] on label at bounding box center [148, 160] width 15 height 11
click at [144, 155] on input "checkbox" at bounding box center [144, 155] width 7 height 0
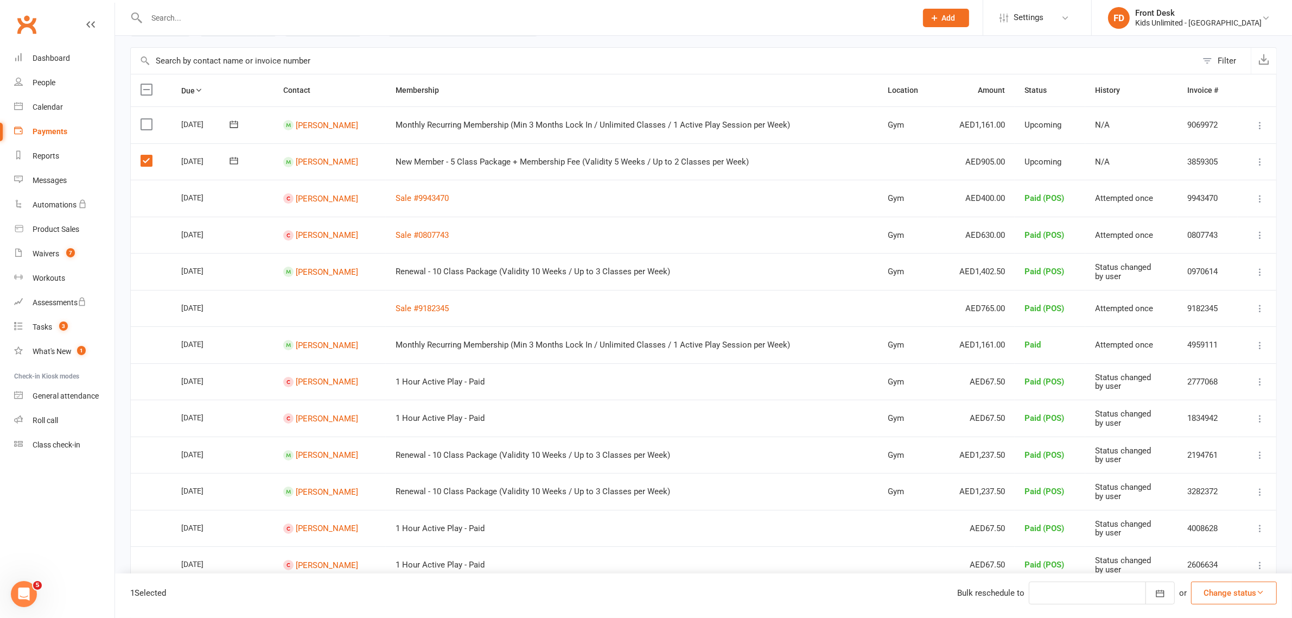
click at [1235, 595] on button "Change status" at bounding box center [1234, 592] width 86 height 23
click at [1212, 518] on link "Paid (POS)" at bounding box center [1222, 520] width 107 height 22
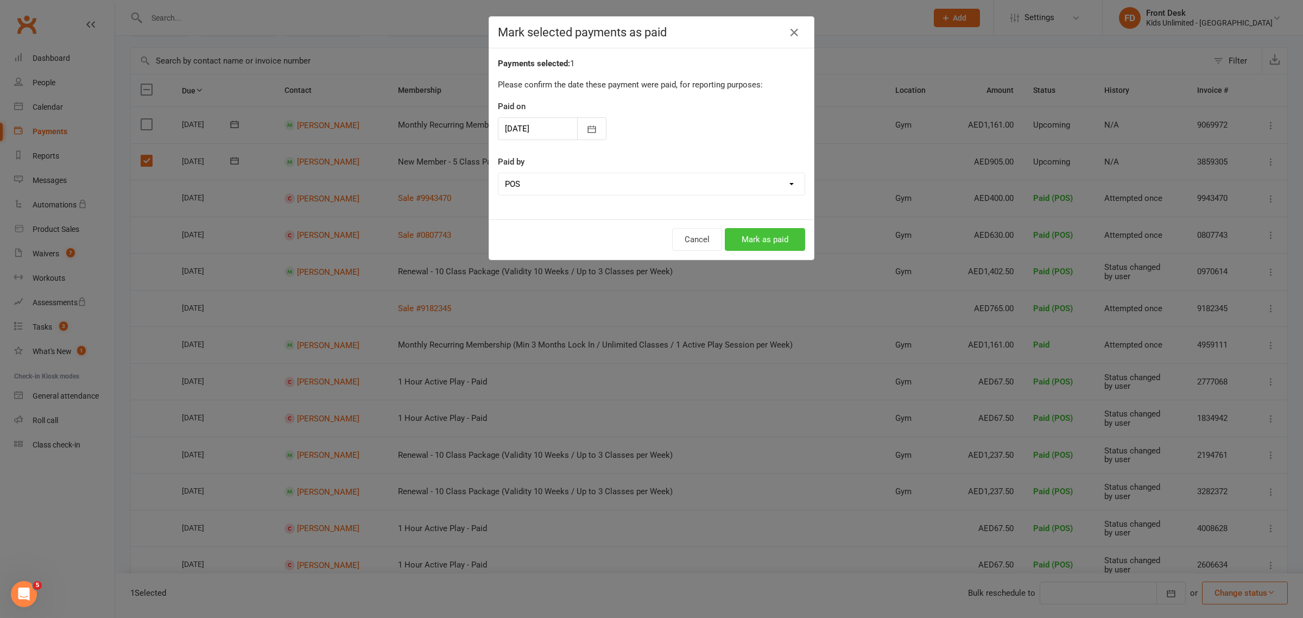
click at [748, 235] on button "Mark as paid" at bounding box center [765, 239] width 80 height 23
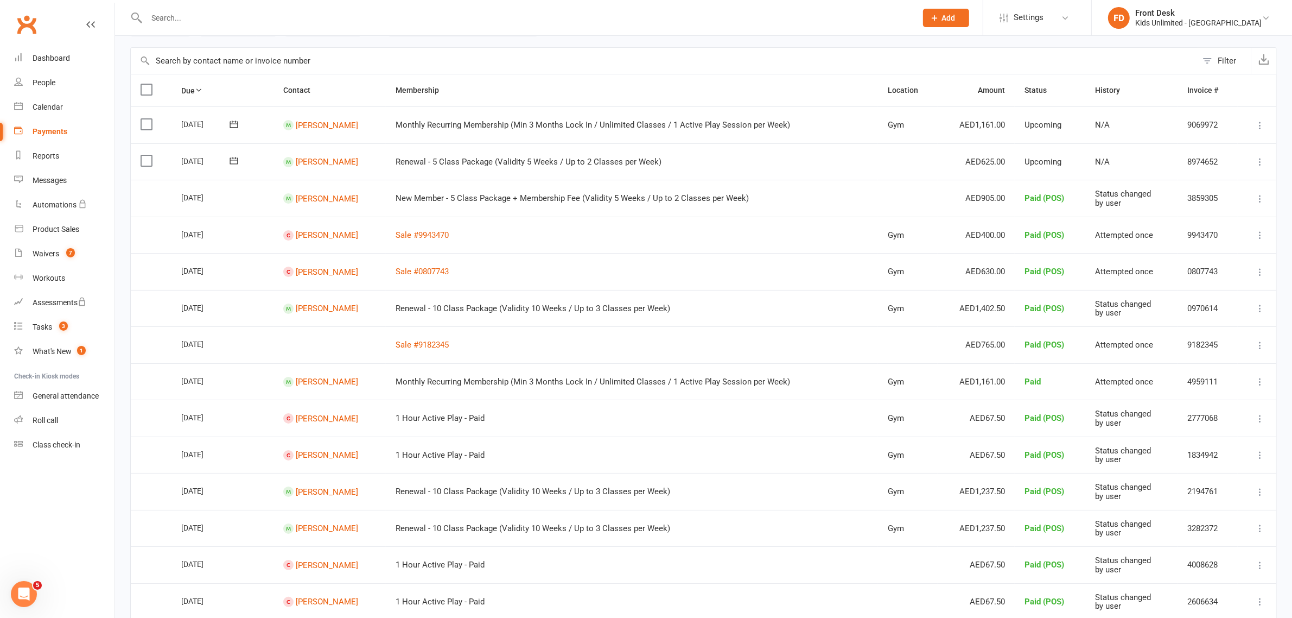
click at [148, 162] on label at bounding box center [148, 160] width 15 height 11
click at [148, 155] on input "checkbox" at bounding box center [144, 155] width 7 height 0
click at [1251, 598] on button "Change status" at bounding box center [1234, 592] width 86 height 23
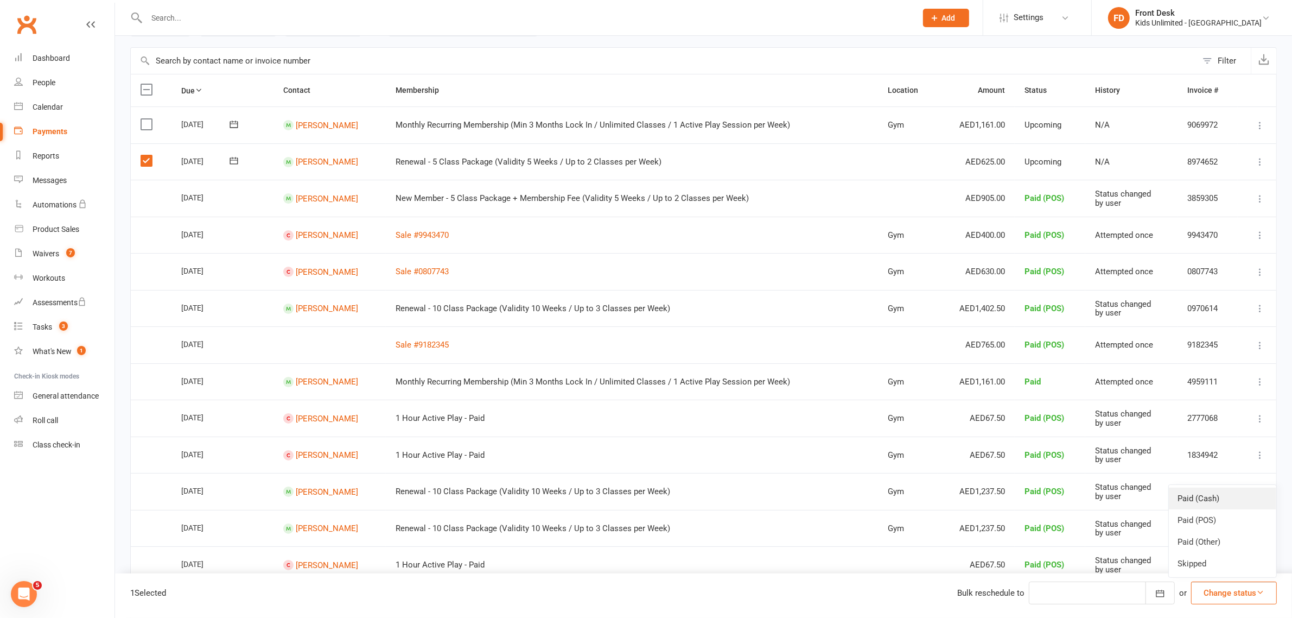
click at [1203, 500] on link "Paid (Cash)" at bounding box center [1222, 498] width 107 height 22
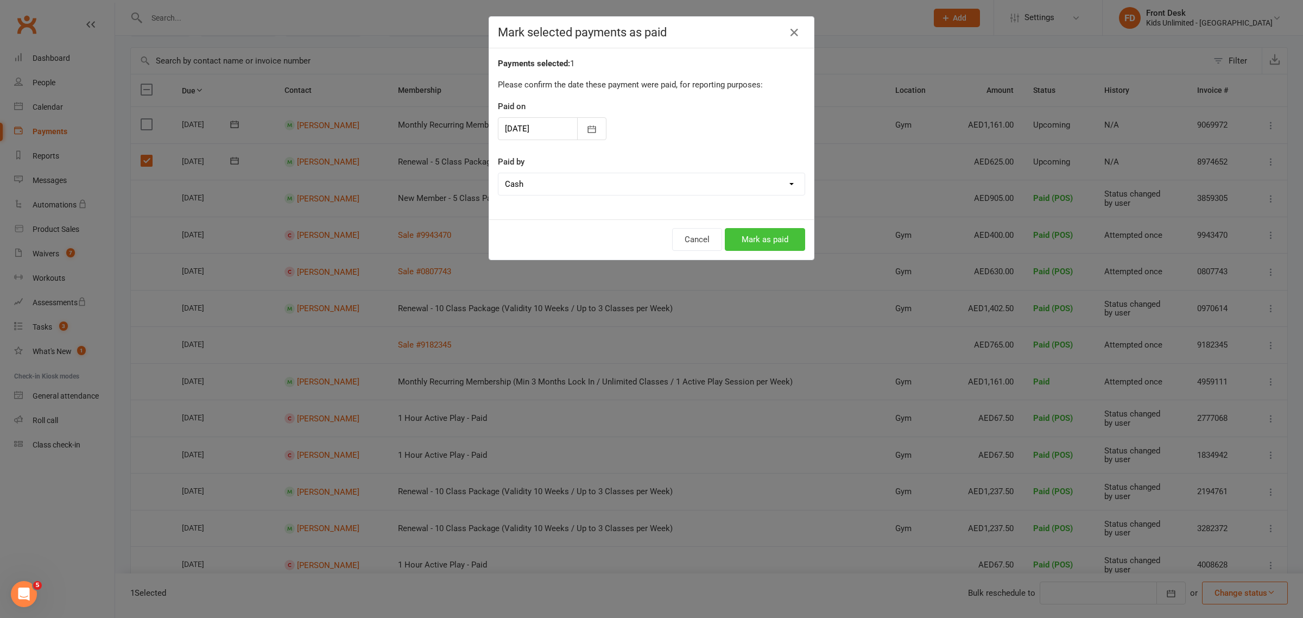
click at [759, 240] on button "Mark as paid" at bounding box center [765, 239] width 80 height 23
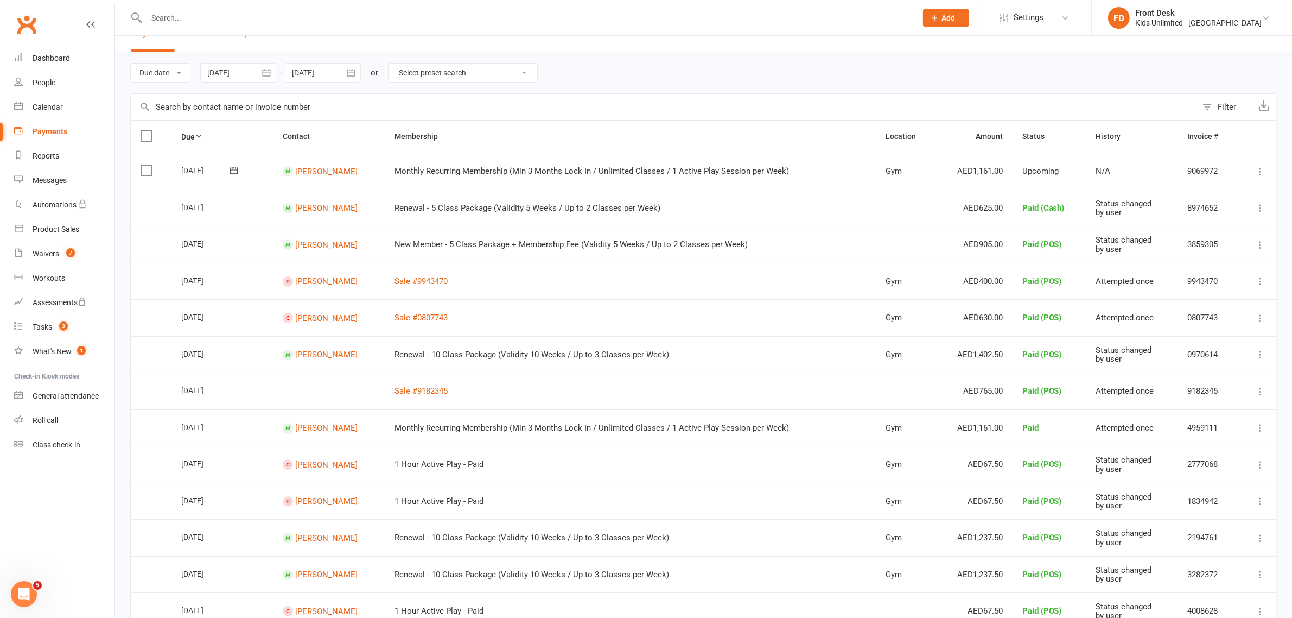
scroll to position [0, 0]
